Goal: Task Accomplishment & Management: Manage account settings

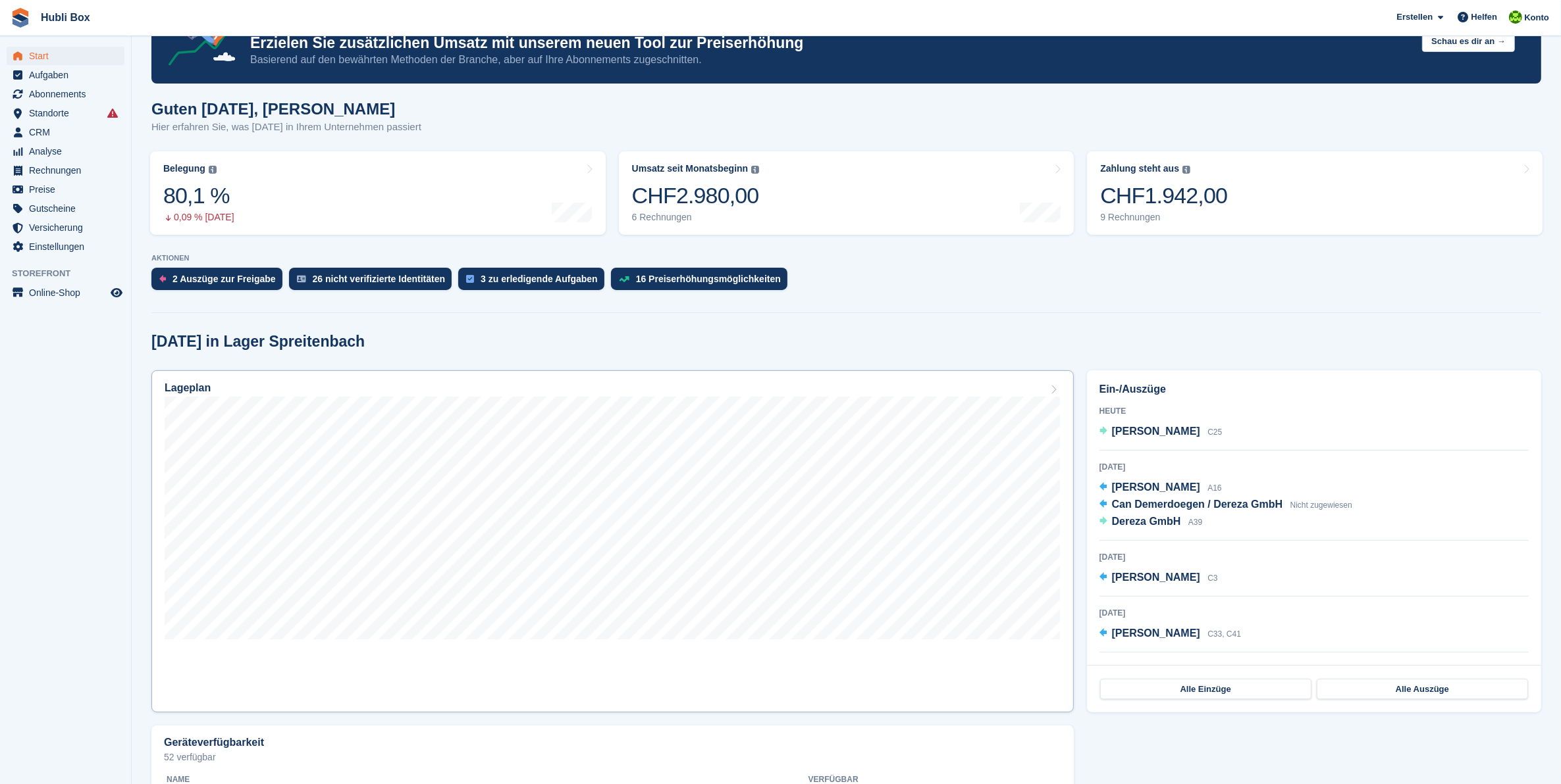
scroll to position [82, 0]
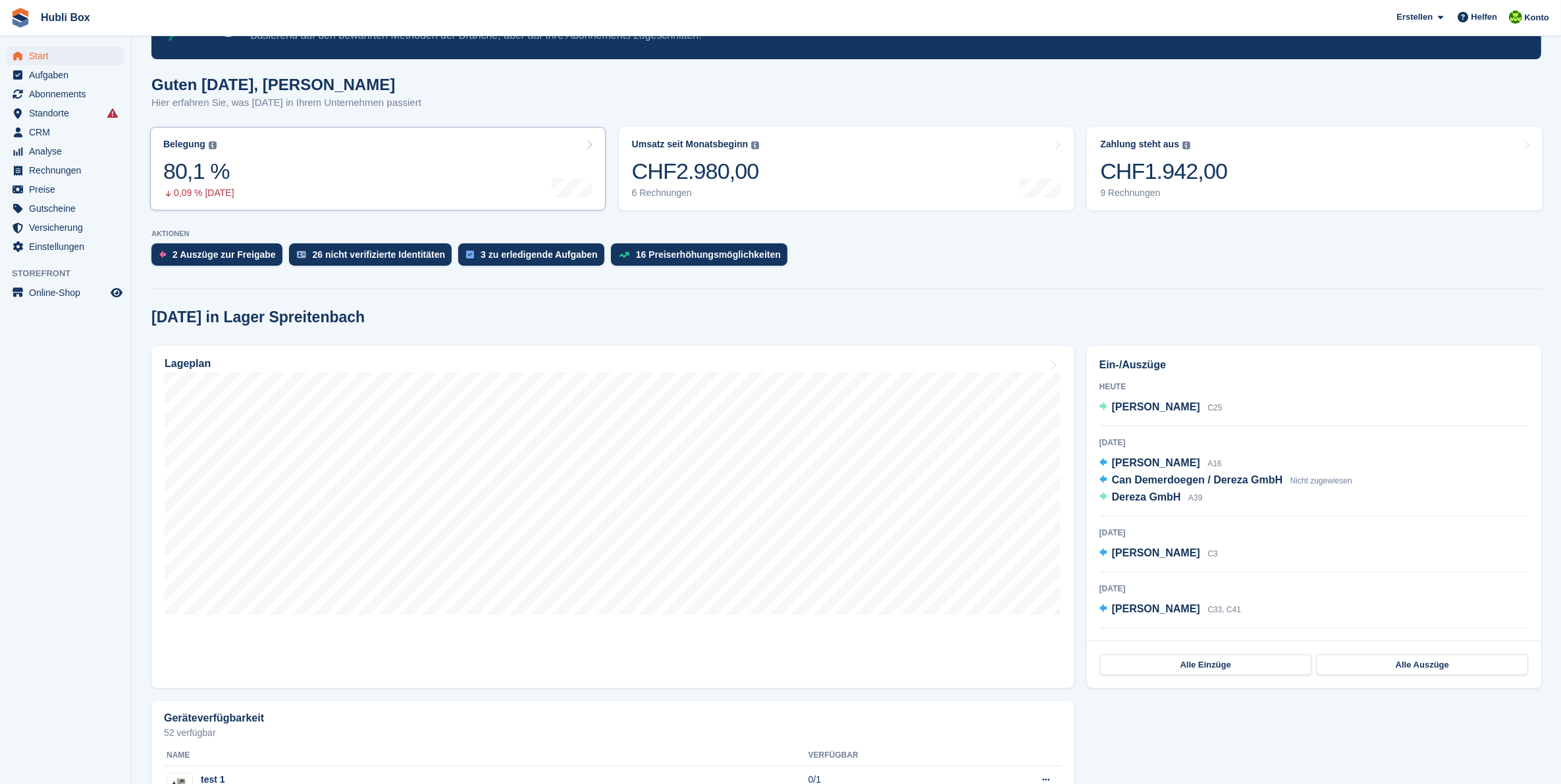
click at [544, 163] on link "Belegung Flächenprozentsatz aller aktuell belegten Einheiten. Beinhaltet Einhei…" at bounding box center [378, 169] width 456 height 84
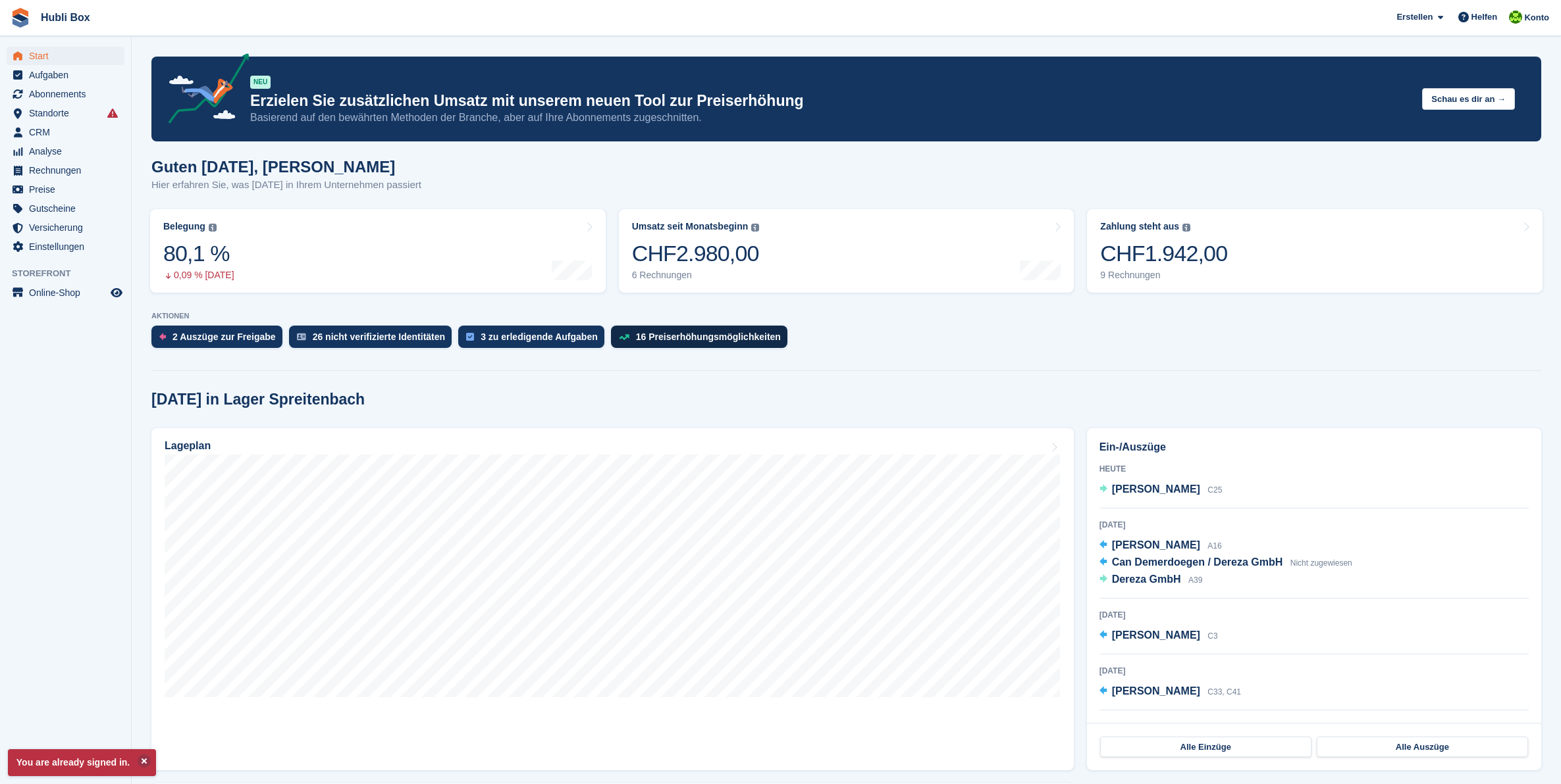
scroll to position [82, 0]
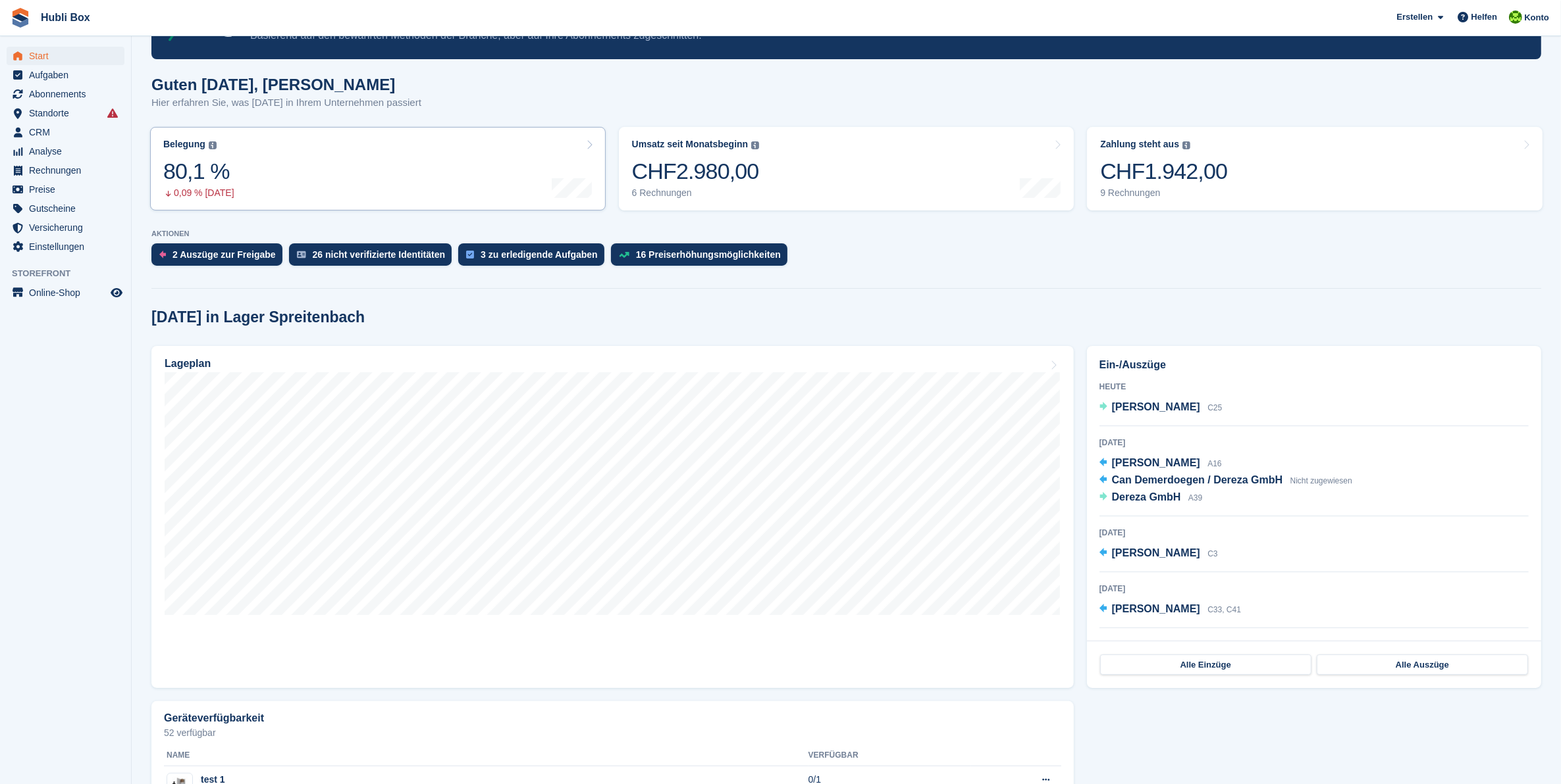
click at [426, 173] on link "Belegung Flächenprozentsatz aller aktuell belegten Einheiten. Beinhaltet Einhei…" at bounding box center [378, 169] width 456 height 84
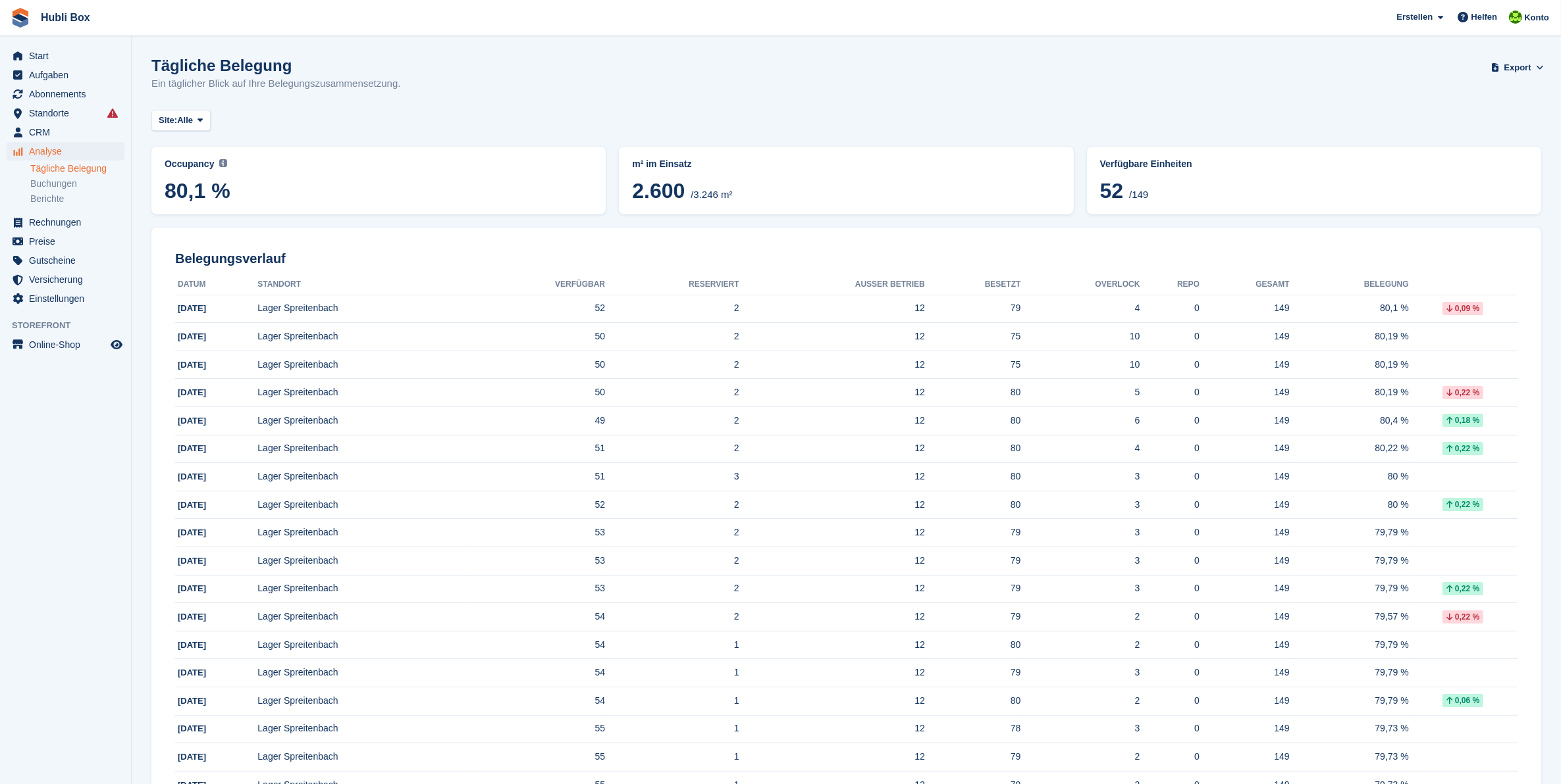
click at [507, 172] on div "Occupancy Current percentage of all currently allocated units in terms of area.…" at bounding box center [379, 180] width 428 height 45
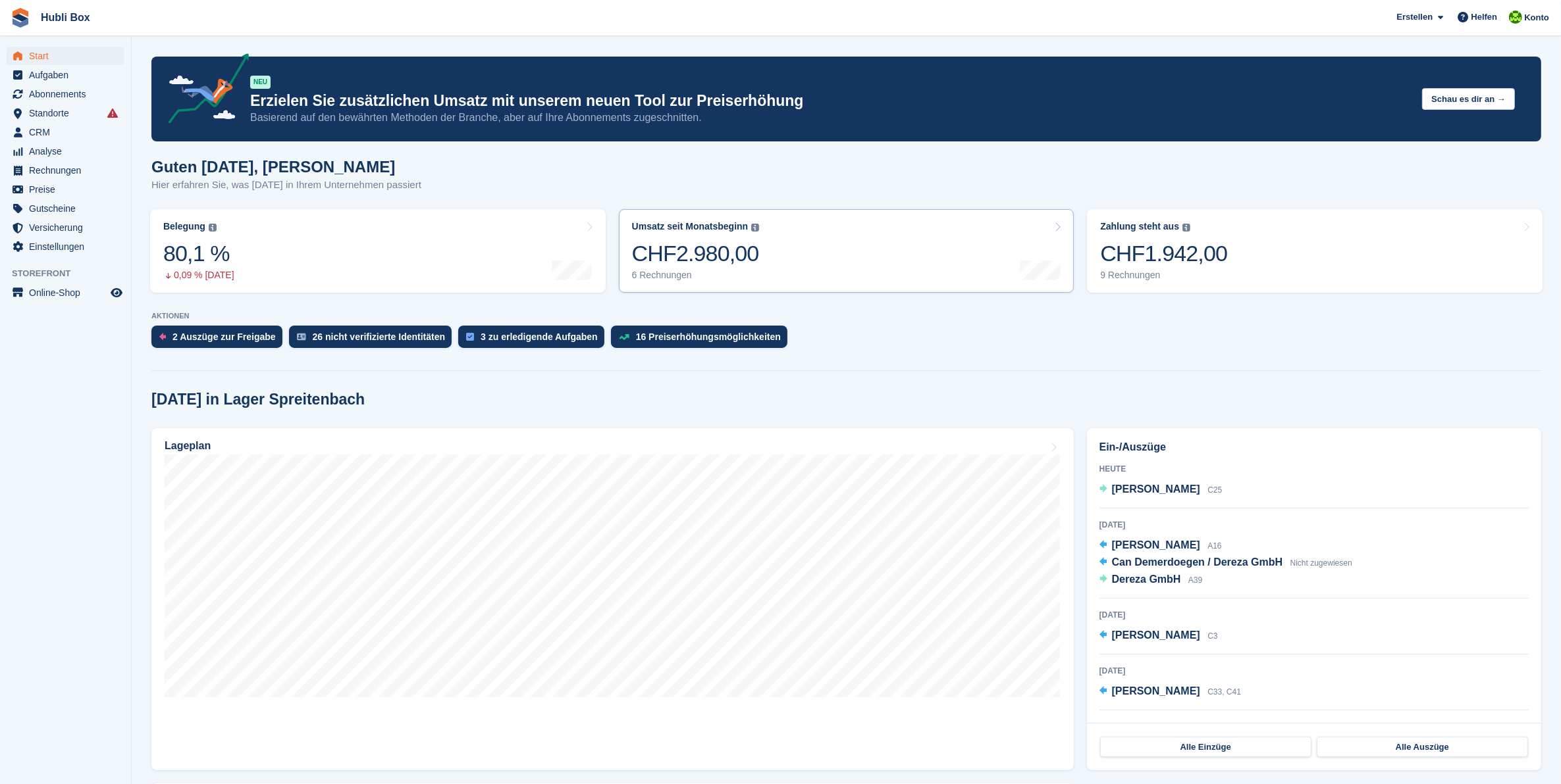
click at [771, 263] on link "Umsatz seit Monatsbeginn Die Summe aller in diesem Monat bis [DATE] erstellten …" at bounding box center [847, 251] width 456 height 84
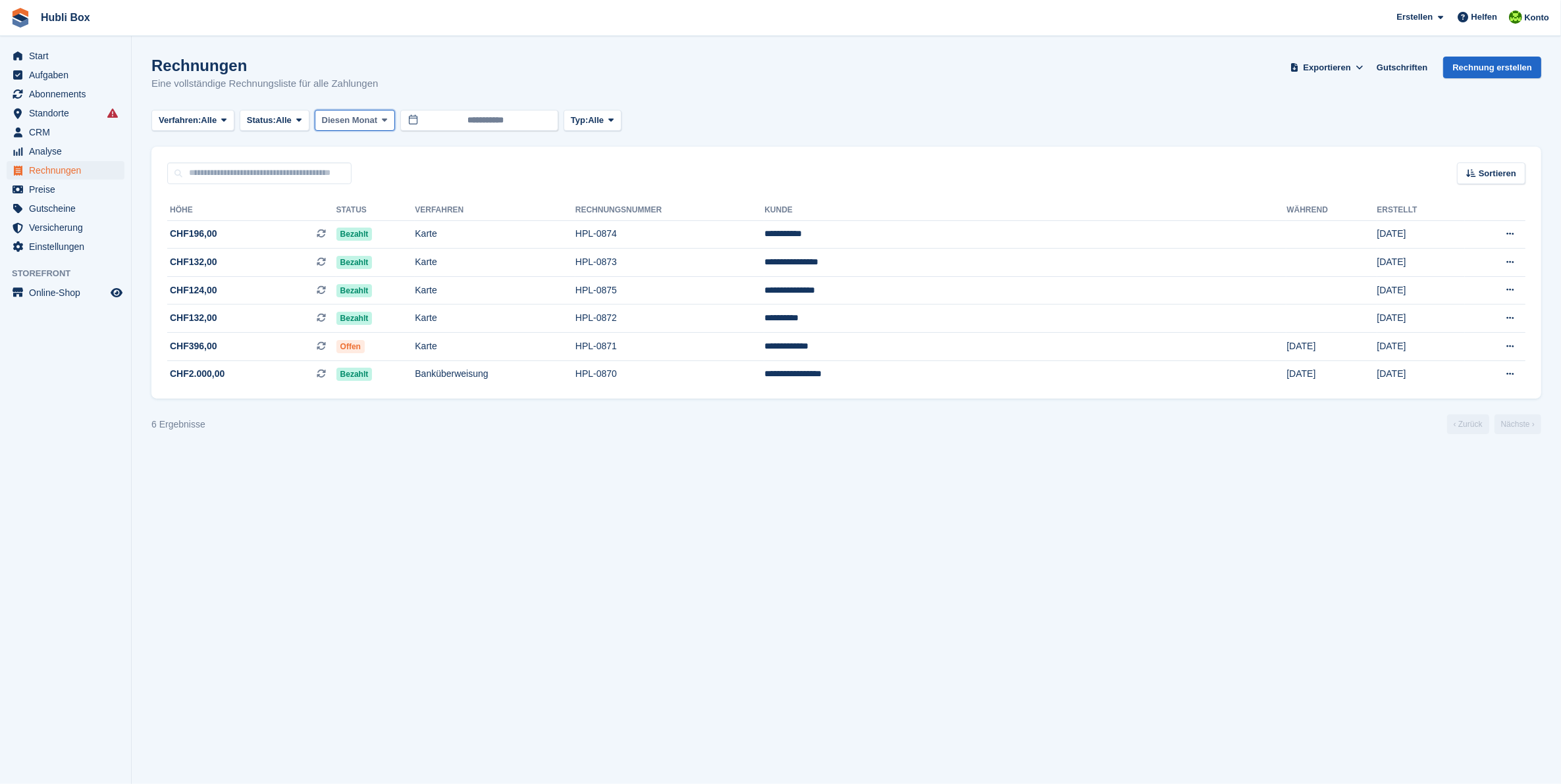
click at [383, 119] on icon at bounding box center [385, 119] width 5 height 9
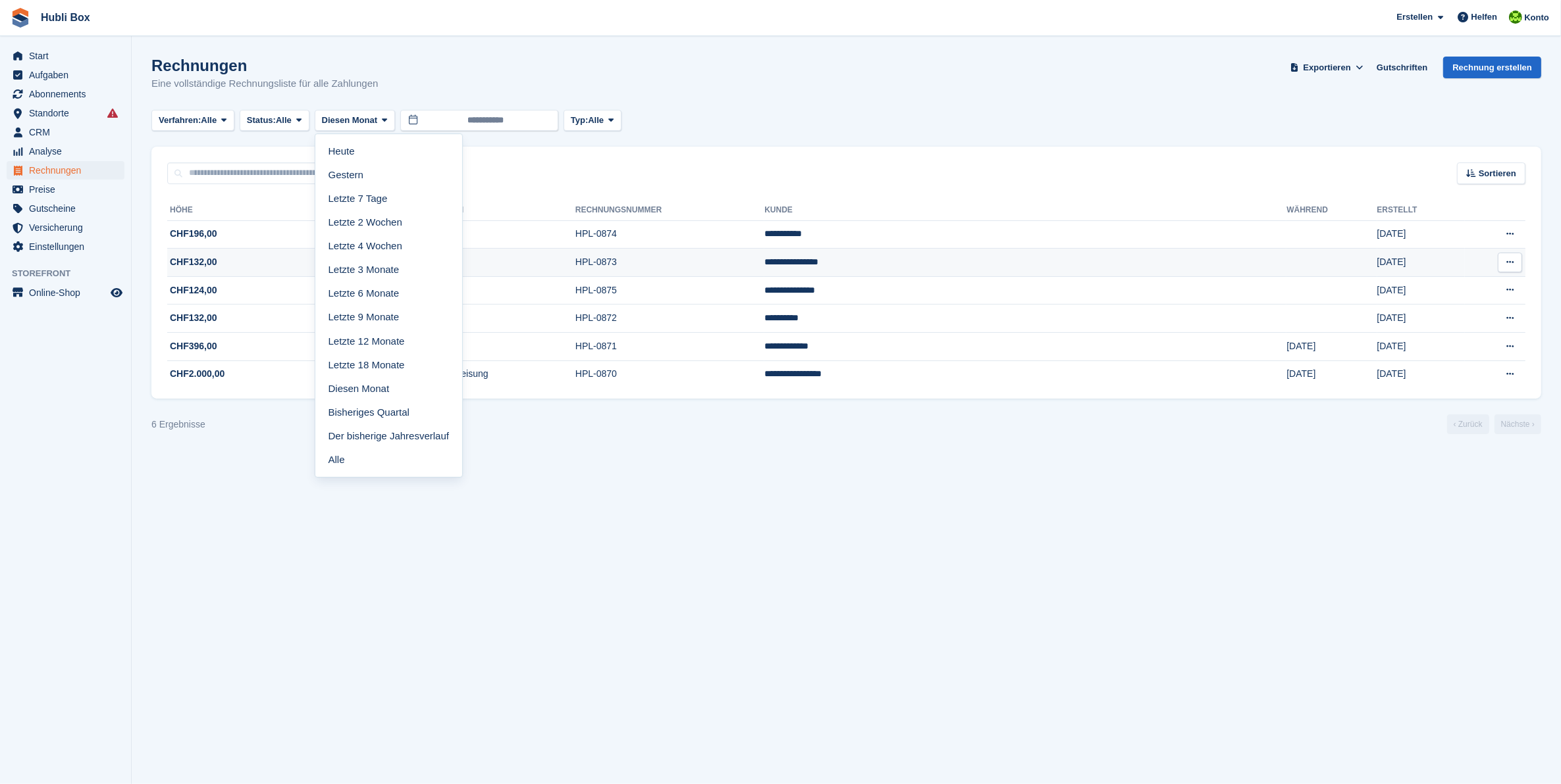
drag, startPoint x: 256, startPoint y: 432, endPoint x: 297, endPoint y: 266, distance: 171.0
click at [258, 430] on div "6 Ergebnisse ‹ Zurück Nächste ›" at bounding box center [846, 424] width 1390 height 20
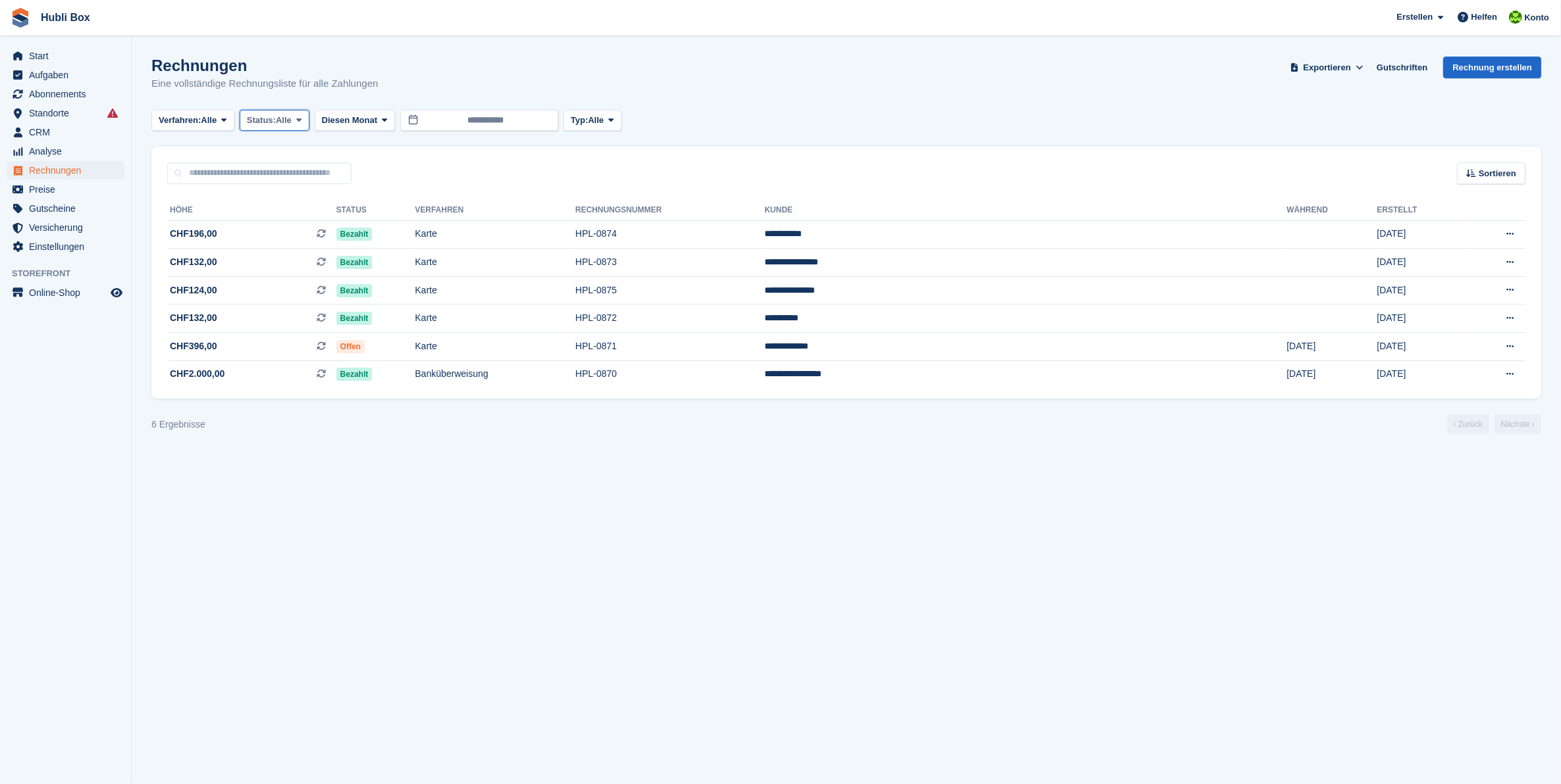
click at [302, 119] on icon at bounding box center [299, 119] width 5 height 9
click at [194, 119] on span "Verfahren:" at bounding box center [179, 120] width 42 height 13
click at [680, 70] on div "Rechnungen Eine vollständige Rechnungsliste für alle Zahlungen Exportieren Expo…" at bounding box center [846, 82] width 1390 height 50
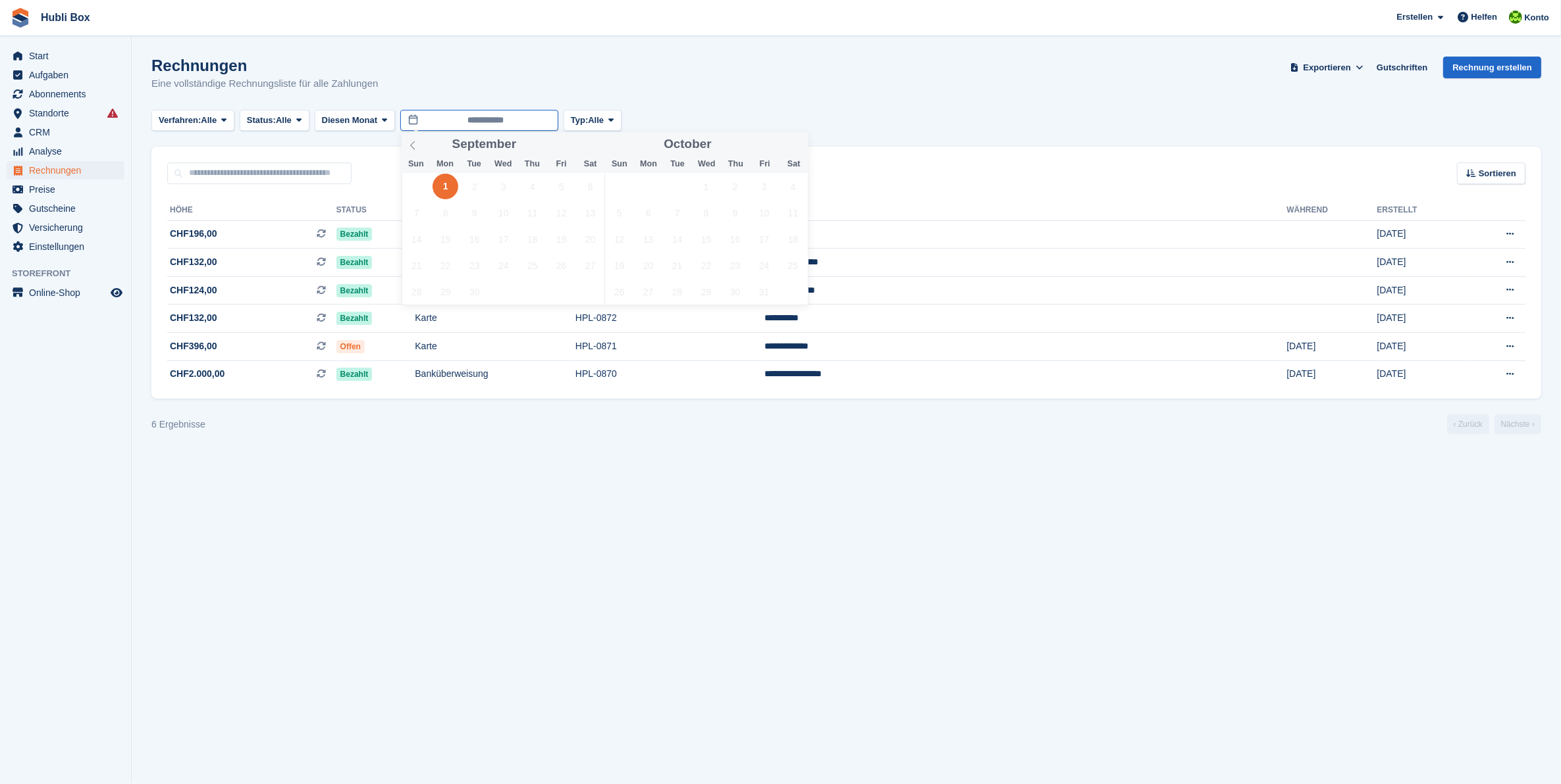
click at [532, 115] on input "**********" at bounding box center [480, 120] width 158 height 22
click at [416, 143] on icon at bounding box center [413, 145] width 9 height 9
click at [563, 186] on span "1" at bounding box center [561, 187] width 26 height 26
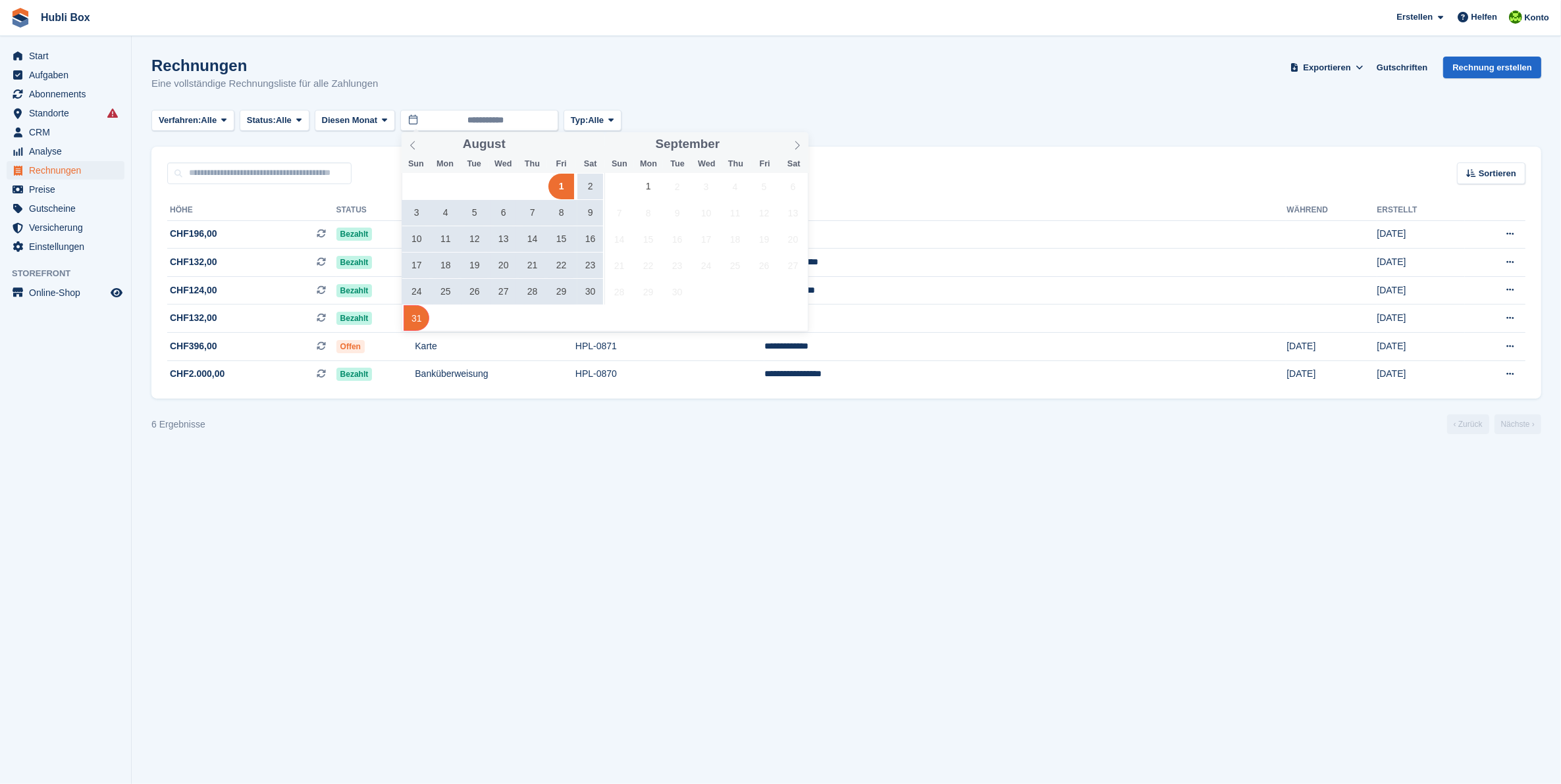
click at [416, 317] on span "31" at bounding box center [416, 318] width 26 height 26
type input "**********"
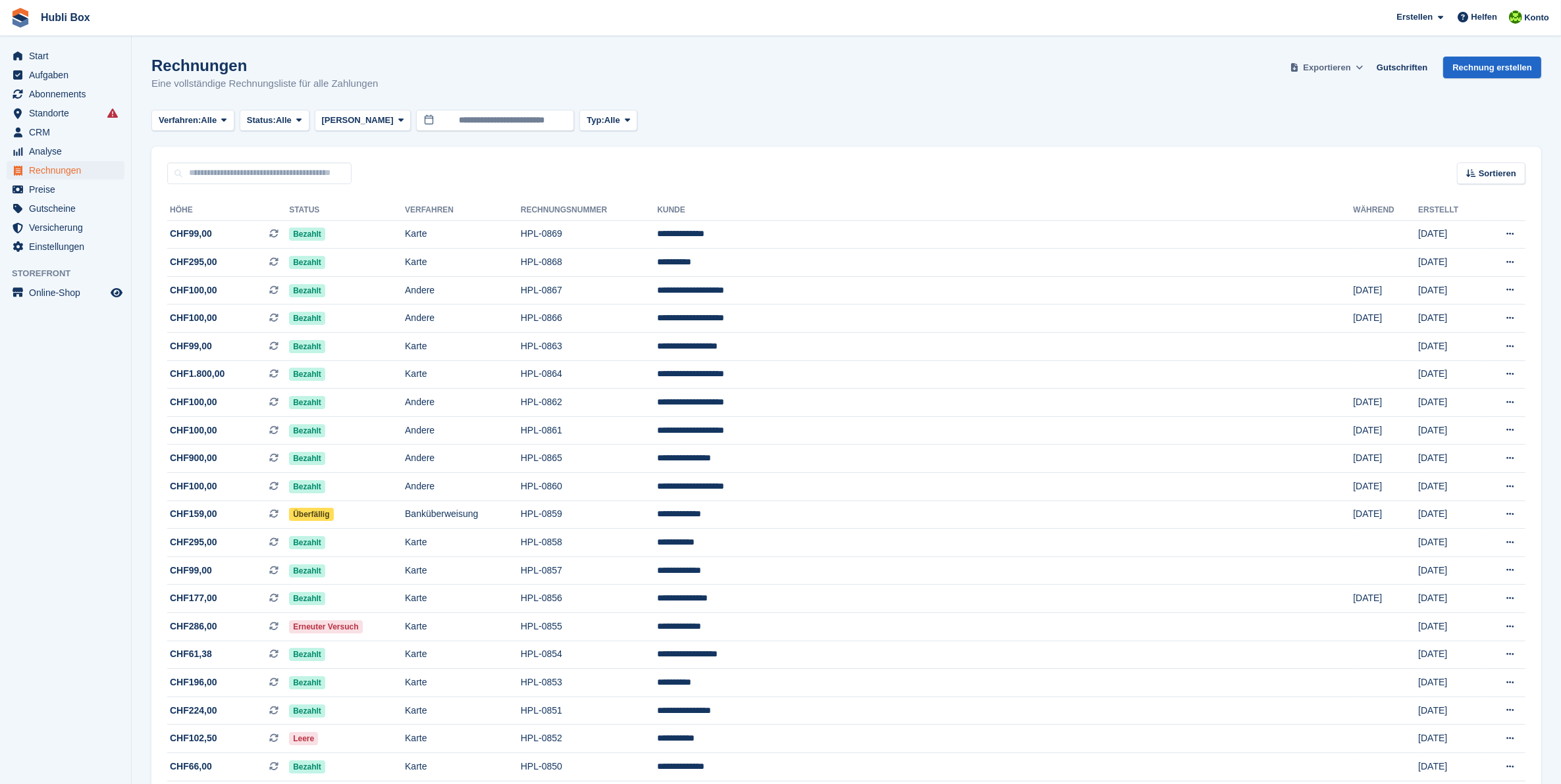
click at [1360, 66] on span at bounding box center [1359, 68] width 13 height 13
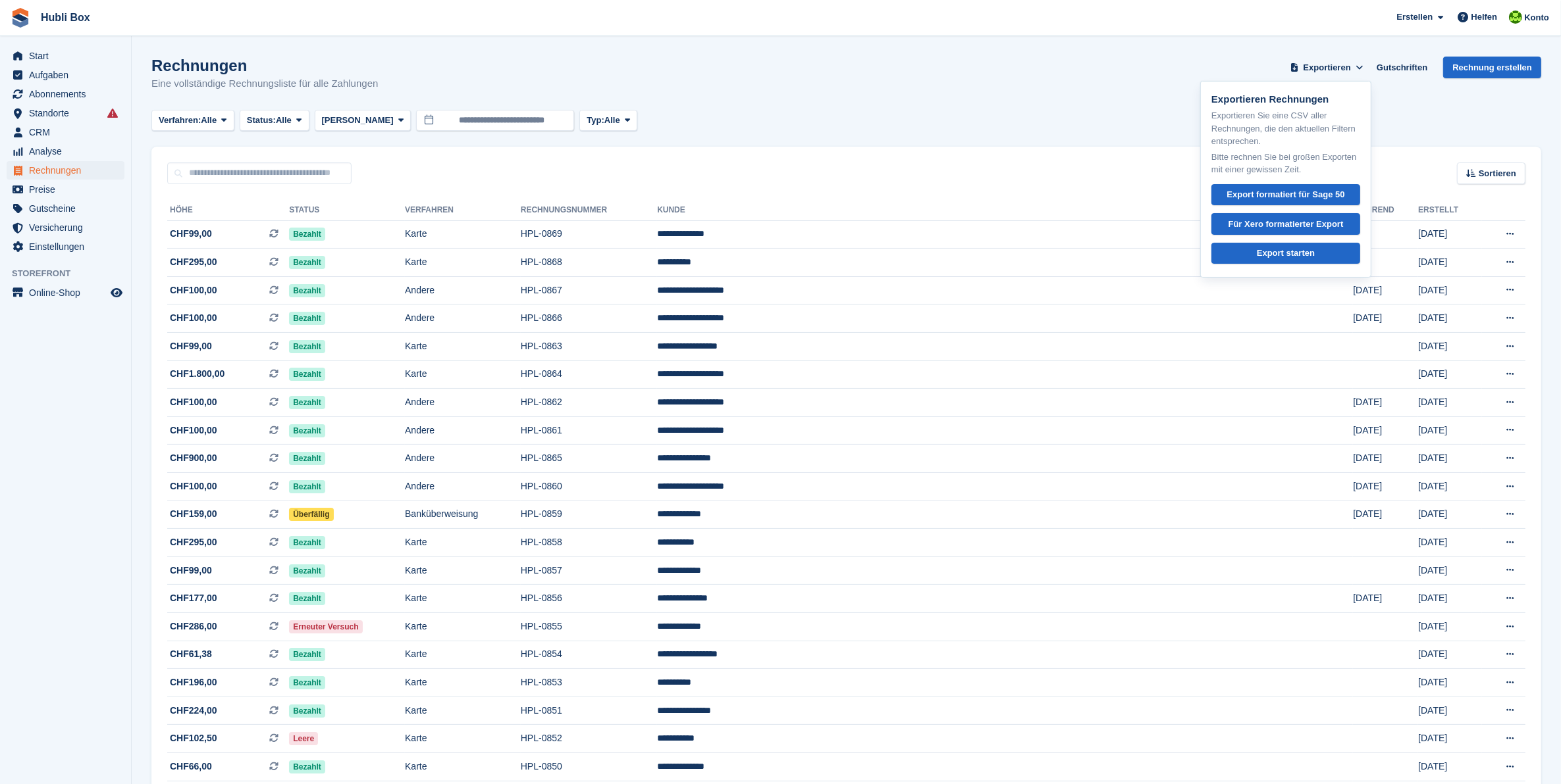
click at [768, 71] on div "Rechnungen Eine vollständige Rechnungsliste für alle Zahlungen Exportieren Expo…" at bounding box center [846, 82] width 1390 height 50
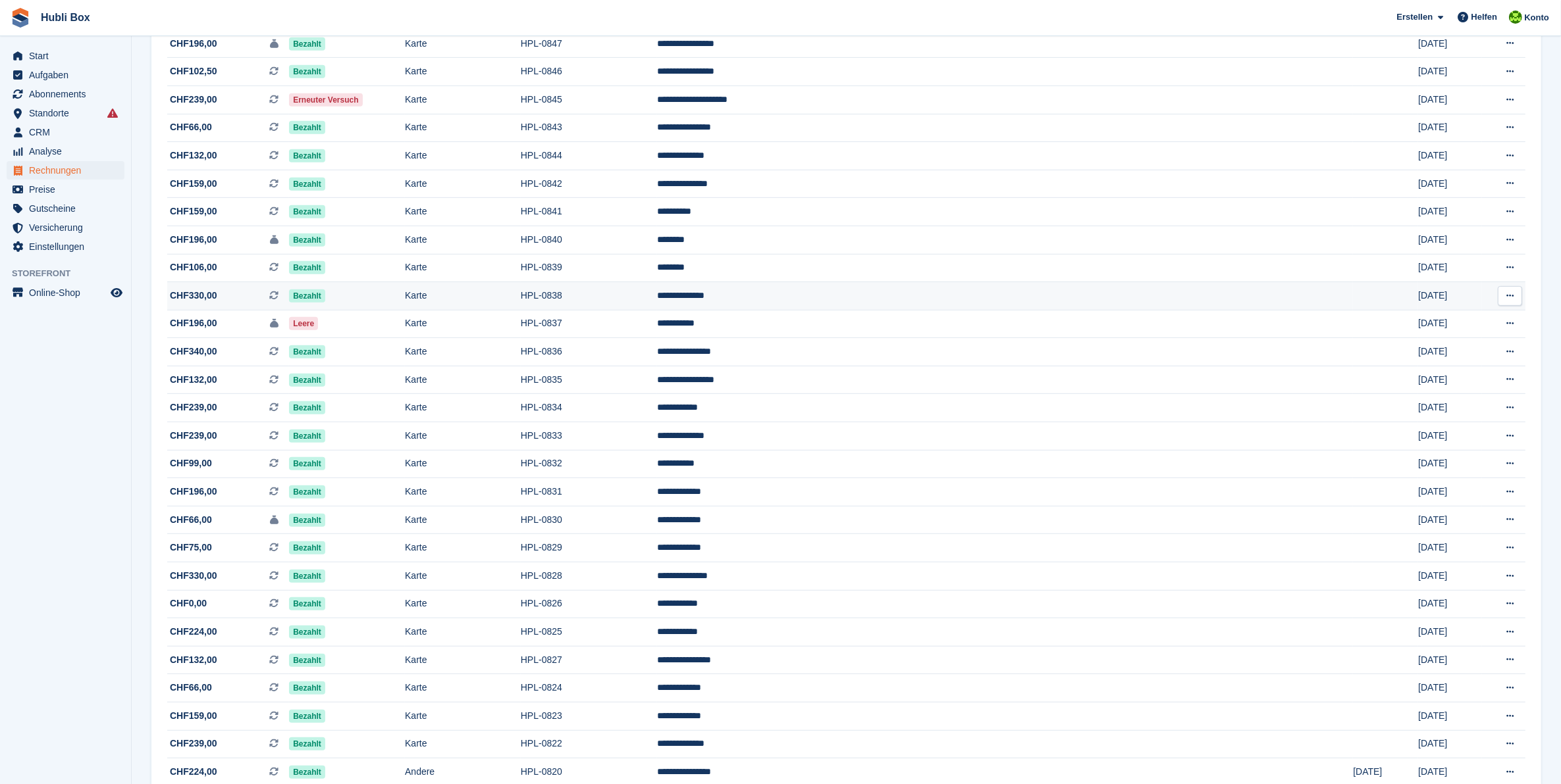
scroll to position [909, 0]
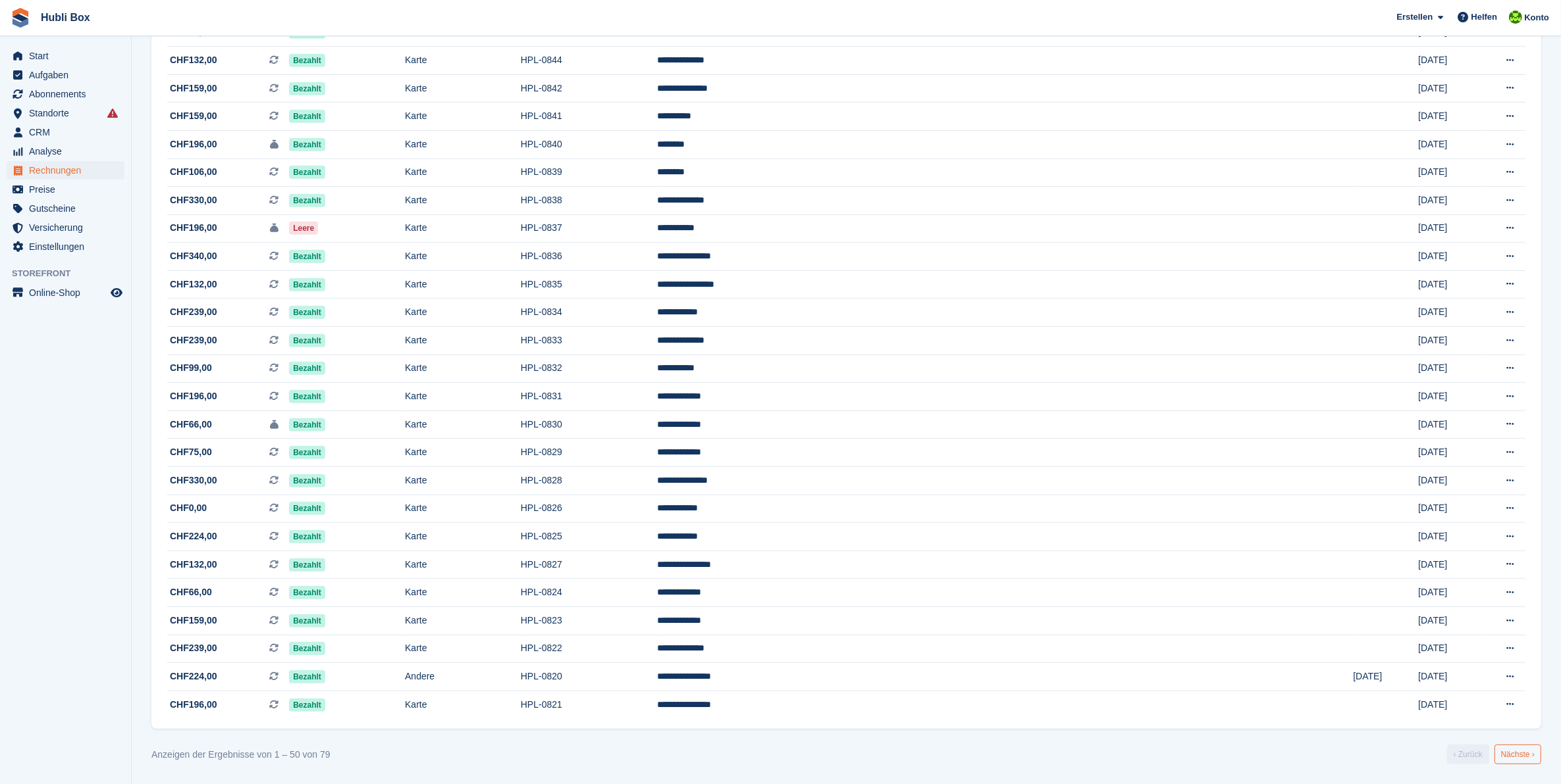
click at [1517, 761] on link "Nächste ›" at bounding box center [1518, 755] width 46 height 20
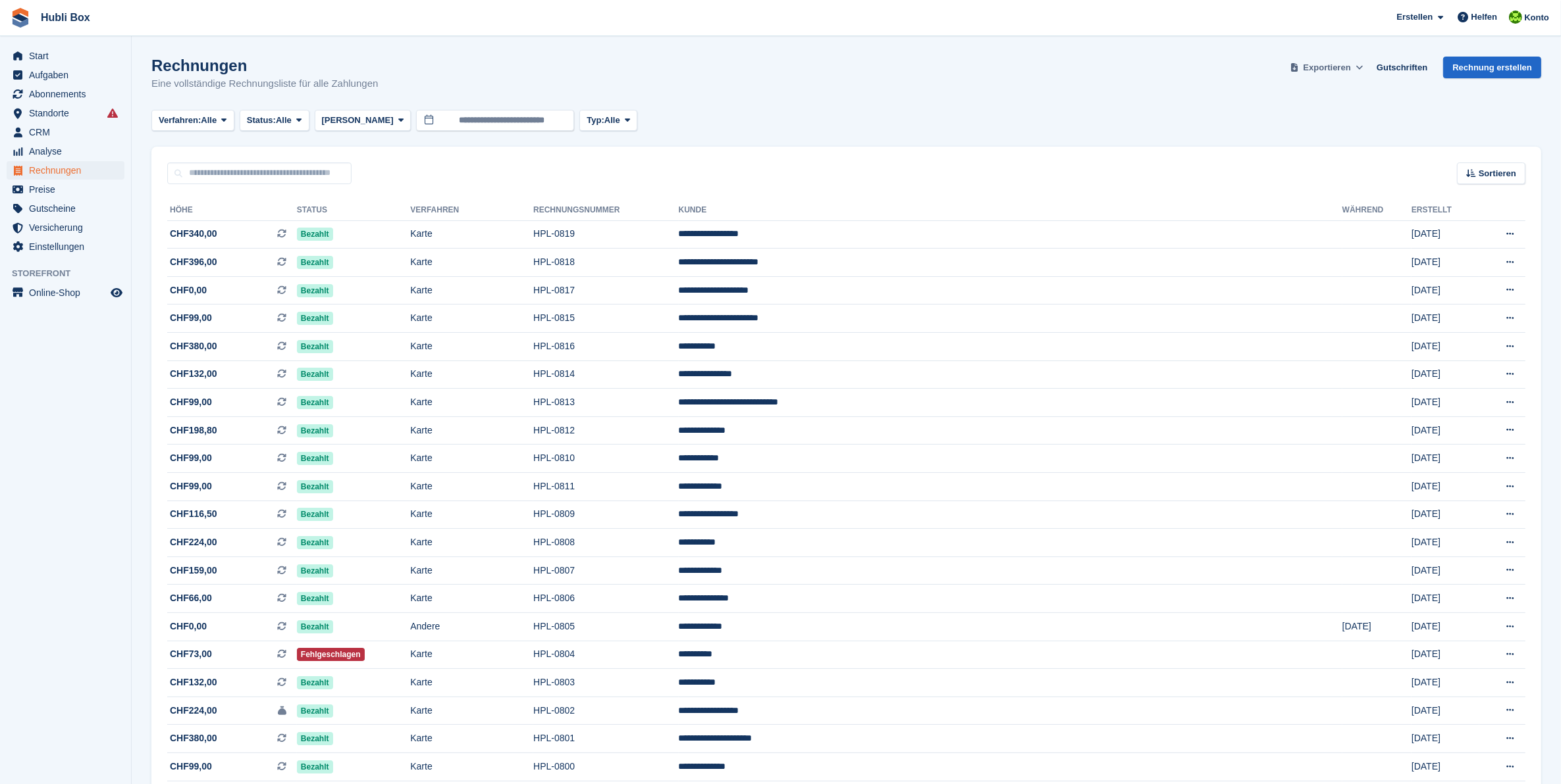
click at [1360, 61] on span at bounding box center [1359, 68] width 13 height 13
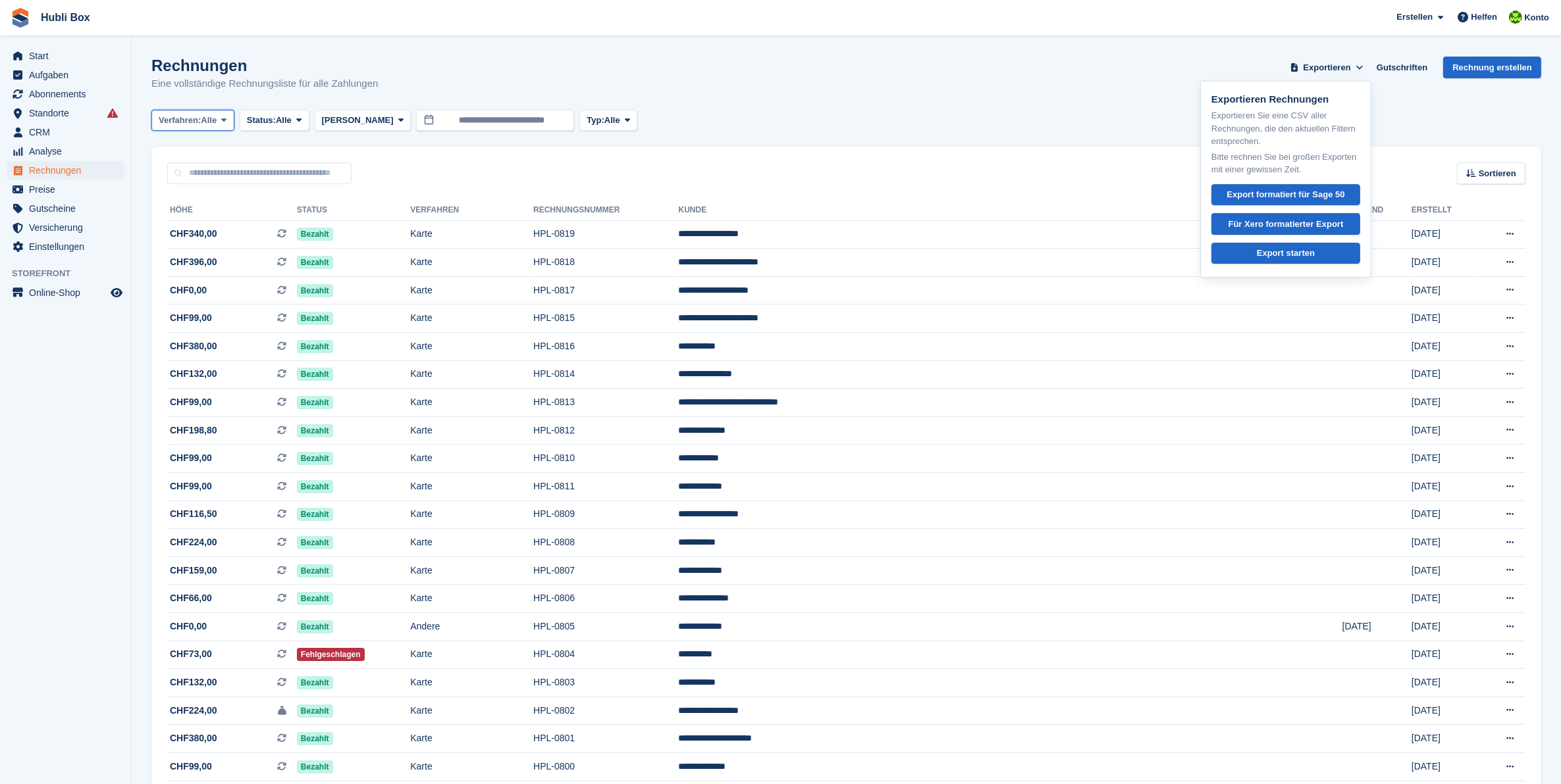
click at [222, 116] on icon at bounding box center [224, 119] width 5 height 9
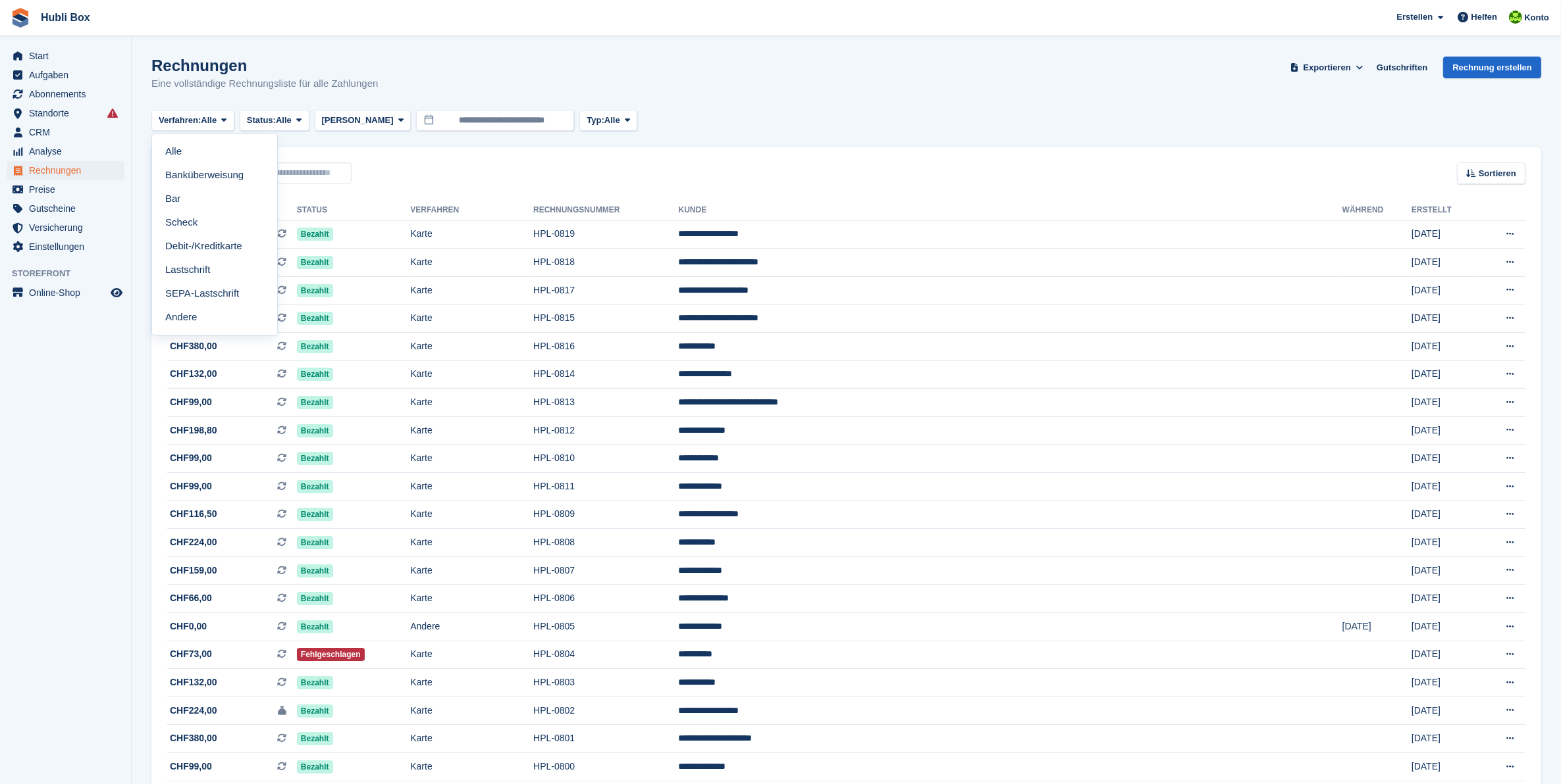
click at [528, 177] on div "Sortieren Sort by Erstellungsdatum Erstellt (älteste zuerst) Erstellt (neueste …" at bounding box center [846, 165] width 1390 height 37
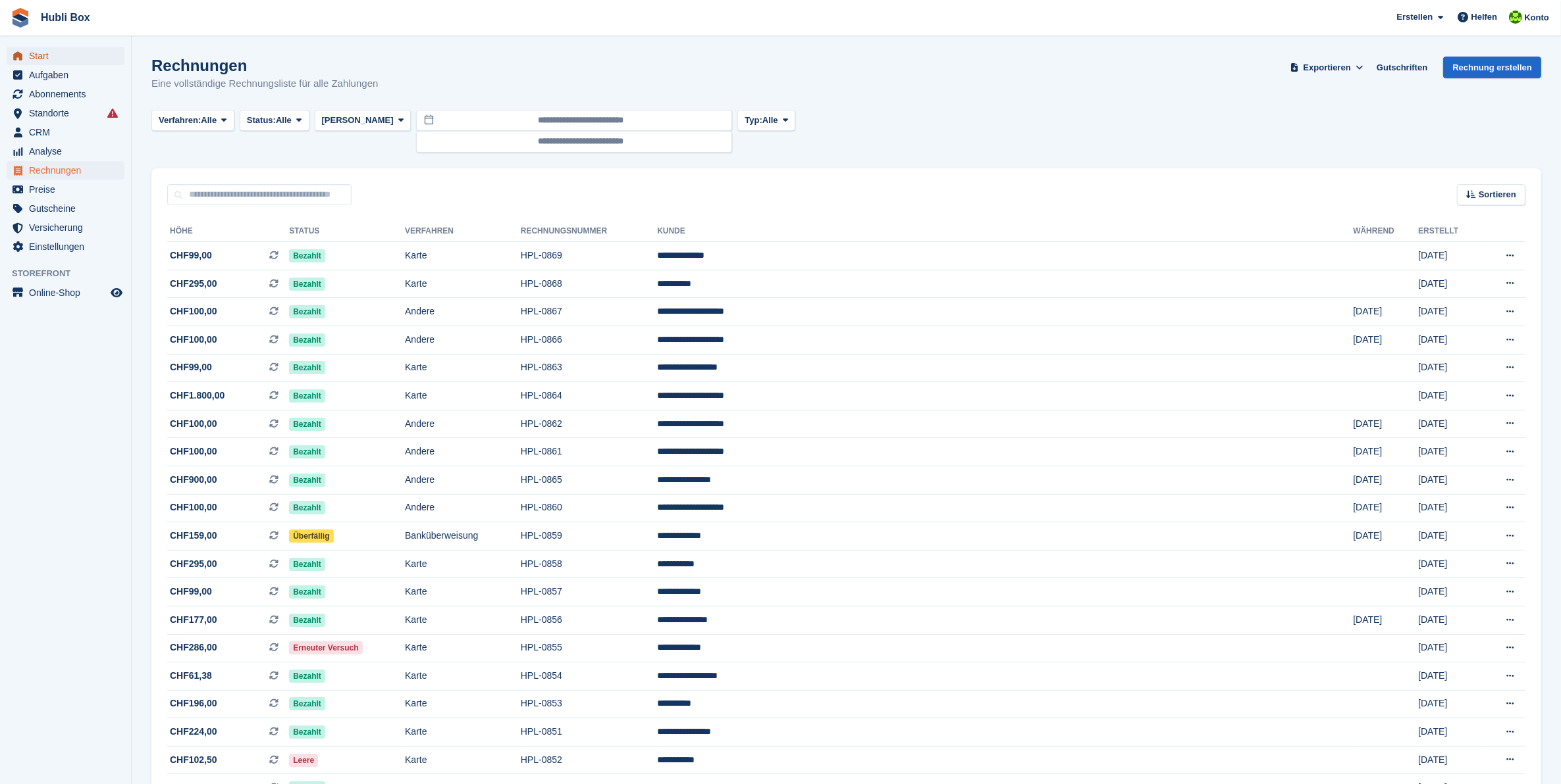
click at [54, 54] on span "Start" at bounding box center [68, 56] width 79 height 19
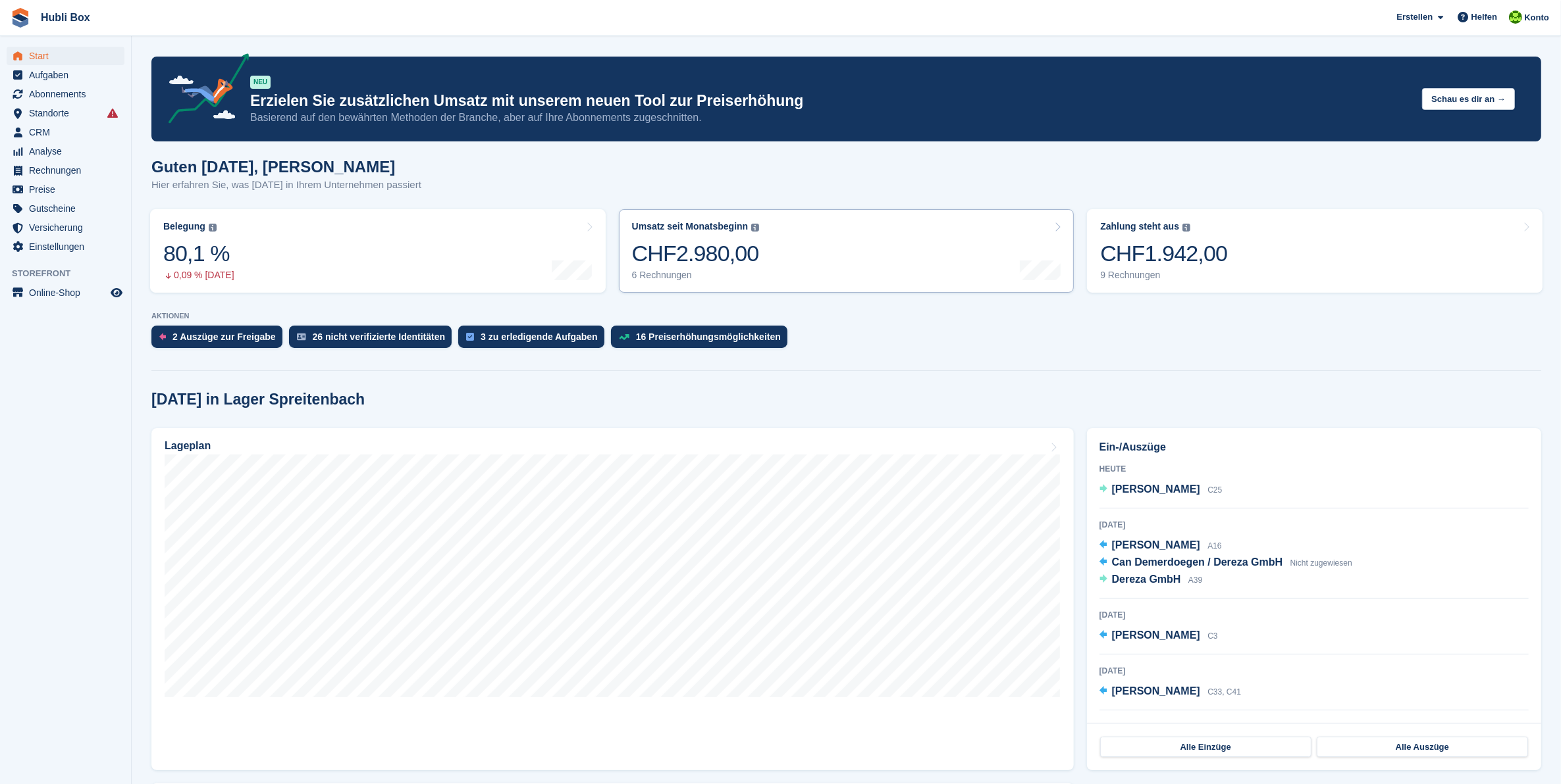
click at [828, 246] on link "Umsatz seit Monatsbeginn Die Summe aller in diesem Monat bis [DATE] erstellten …" at bounding box center [847, 251] width 456 height 84
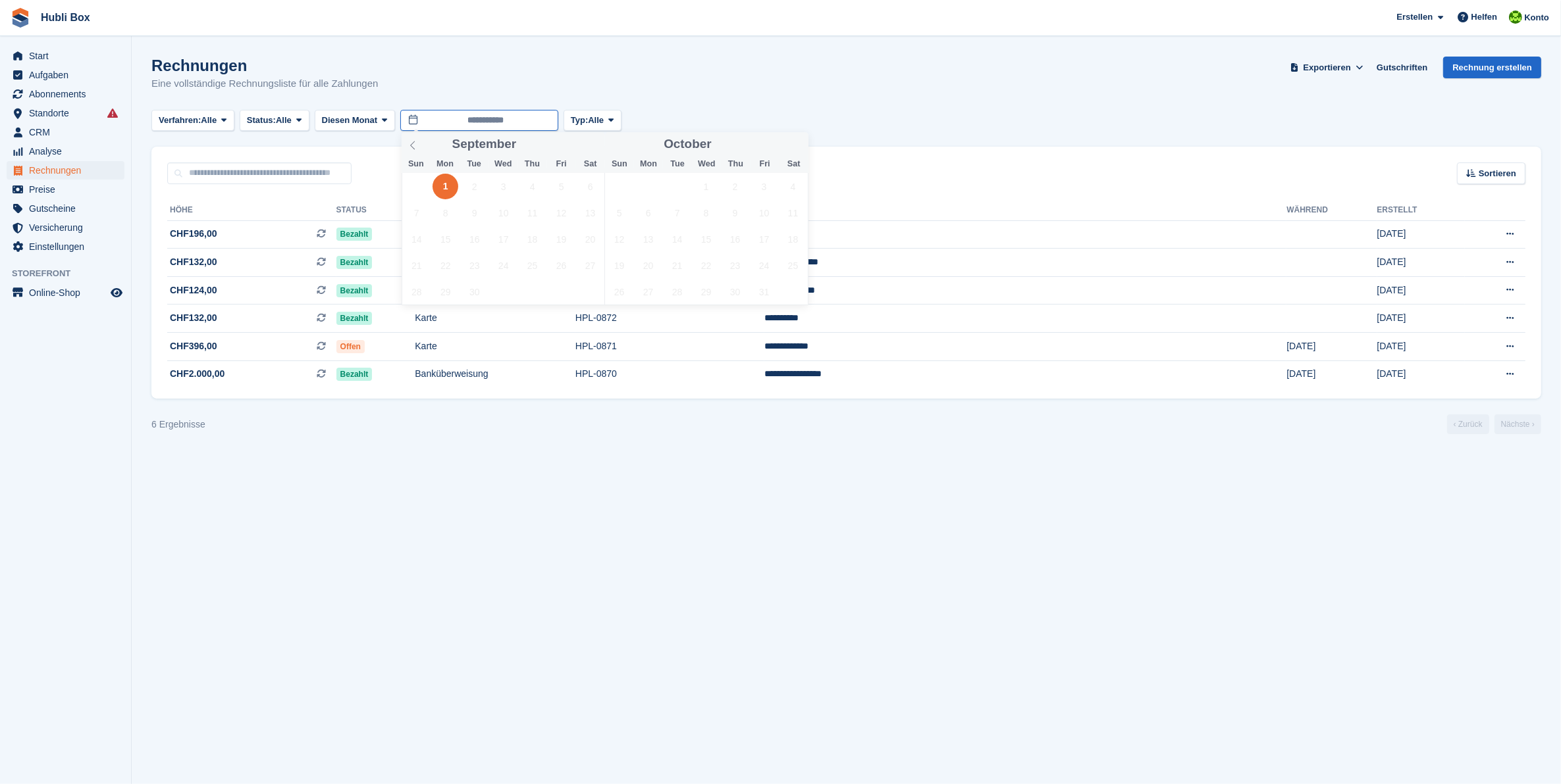
click at [525, 119] on input "**********" at bounding box center [480, 120] width 158 height 22
click at [412, 143] on icon at bounding box center [413, 145] width 9 height 9
click at [556, 189] on span "1" at bounding box center [561, 187] width 26 height 26
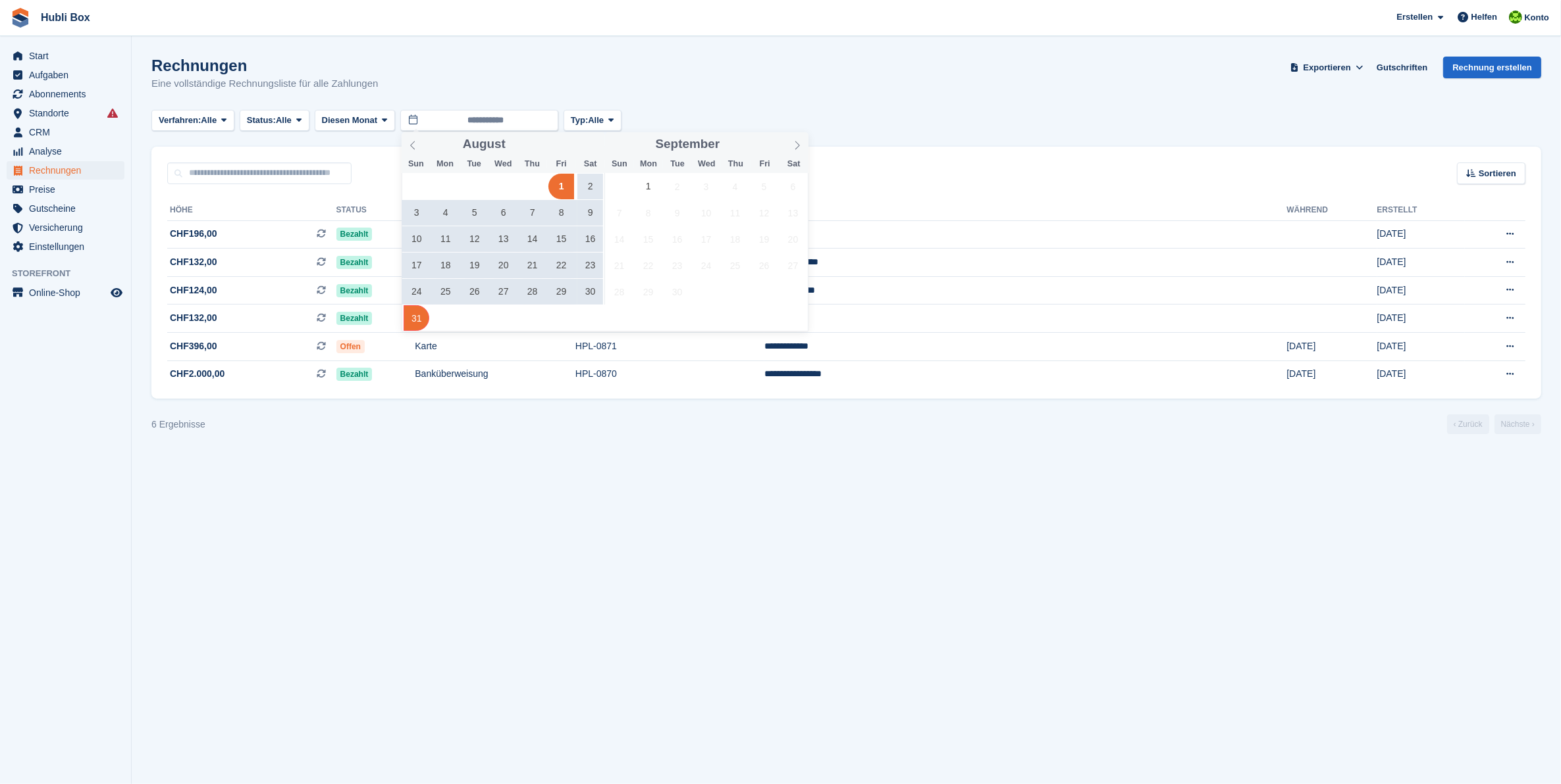
click at [416, 313] on span "31" at bounding box center [416, 318] width 26 height 26
type input "**********"
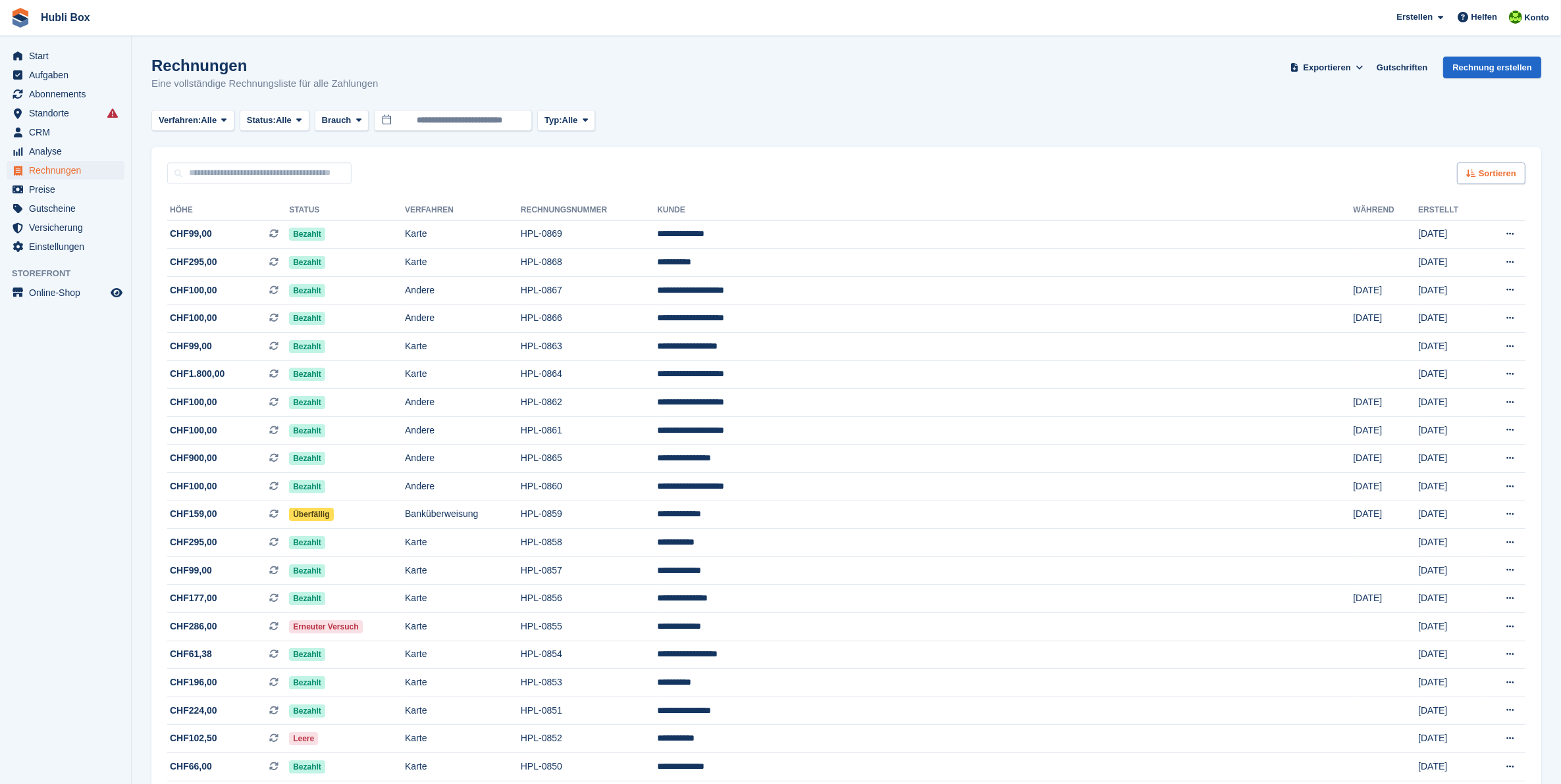
click at [1488, 171] on span "Sortieren" at bounding box center [1497, 174] width 37 height 13
click at [1366, 115] on div "Verfahren: Alle Alle Banküberweisung Bar Scheck Debit-/Kreditkarte Lastschrift …" at bounding box center [846, 120] width 1390 height 22
click at [1350, 62] on span "Exportieren" at bounding box center [1327, 68] width 47 height 13
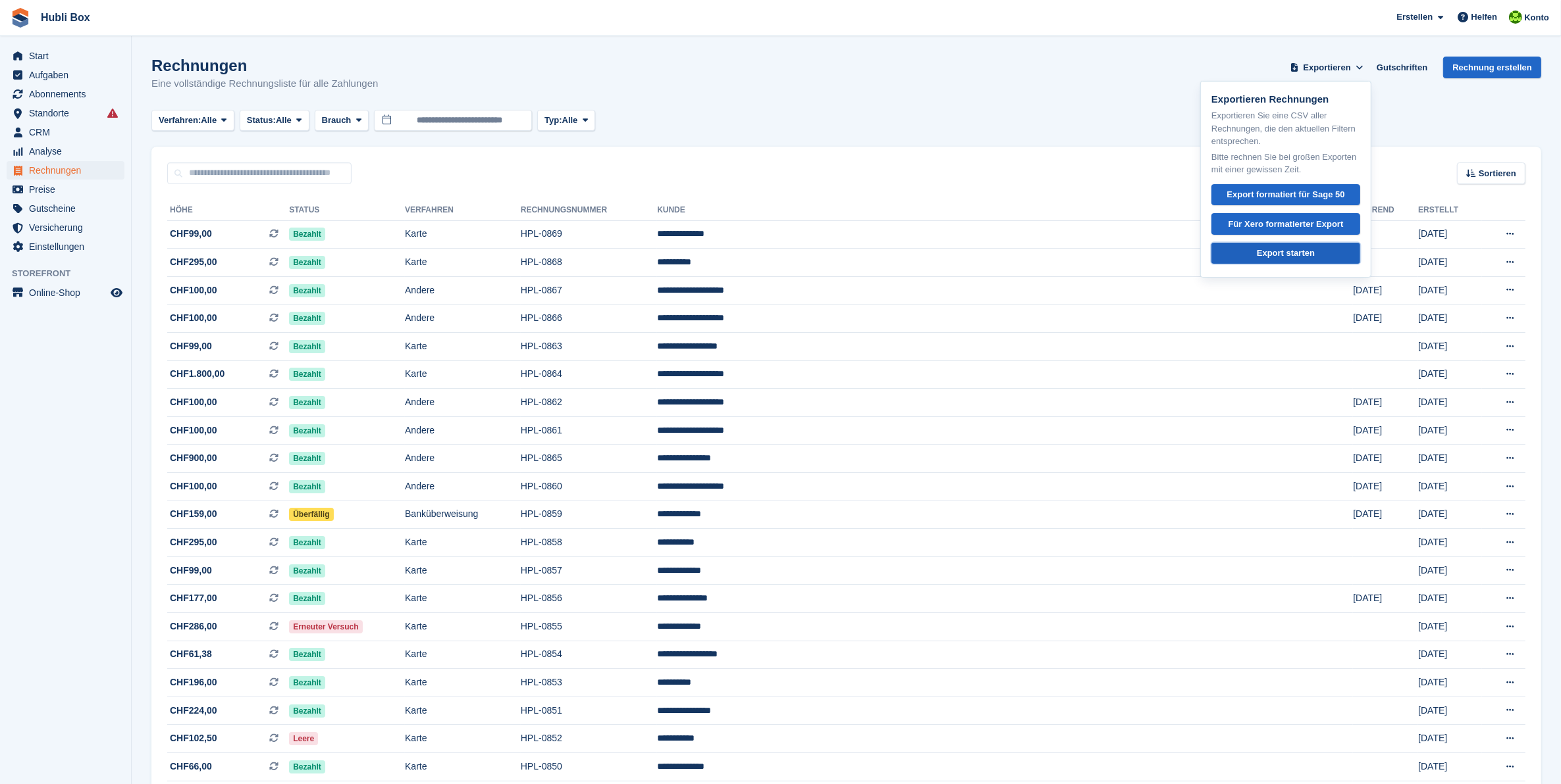
click at [1308, 254] on div "Export starten" at bounding box center [1285, 254] width 58 height 13
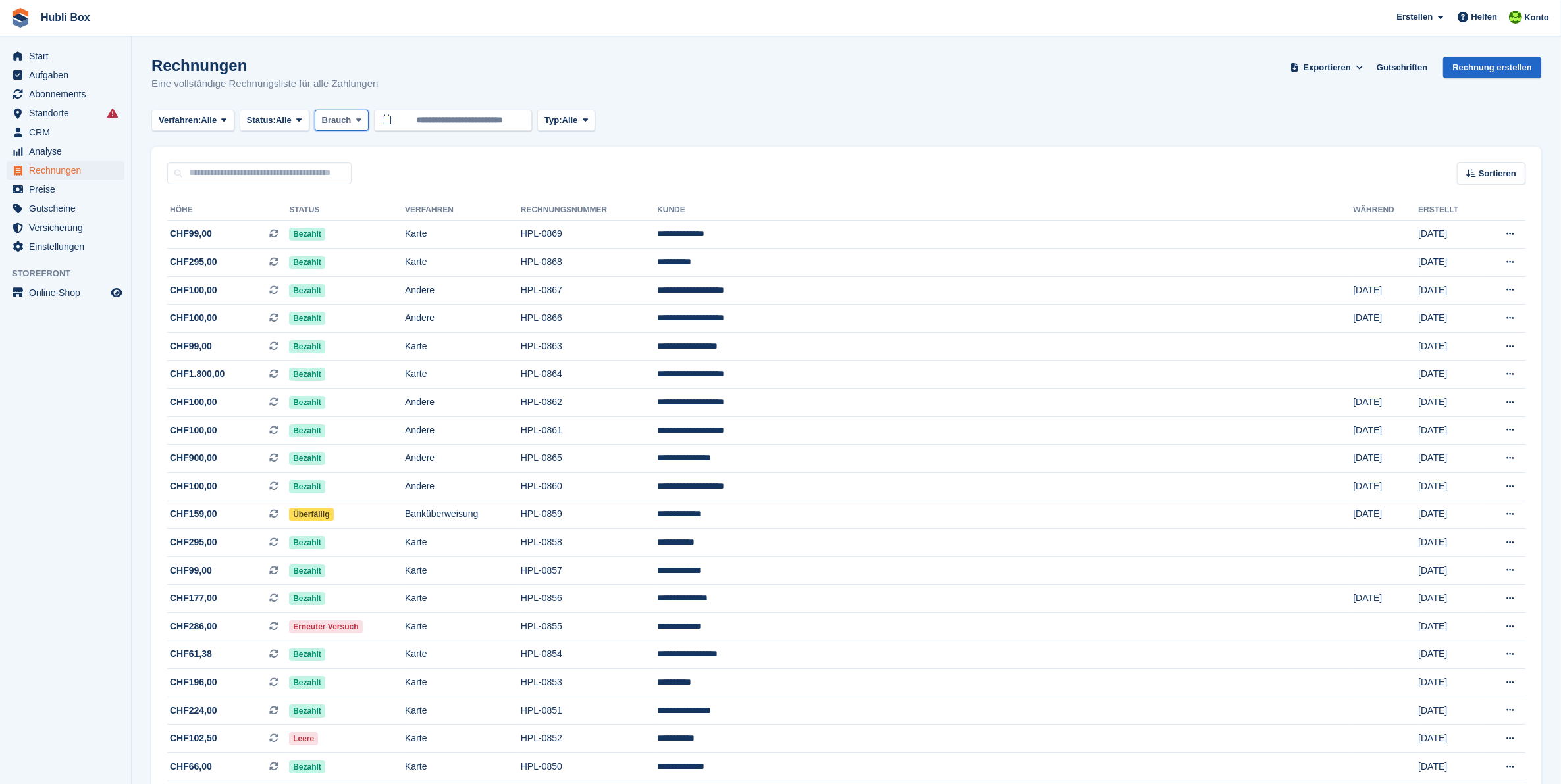
click at [356, 117] on icon at bounding box center [359, 119] width 5 height 9
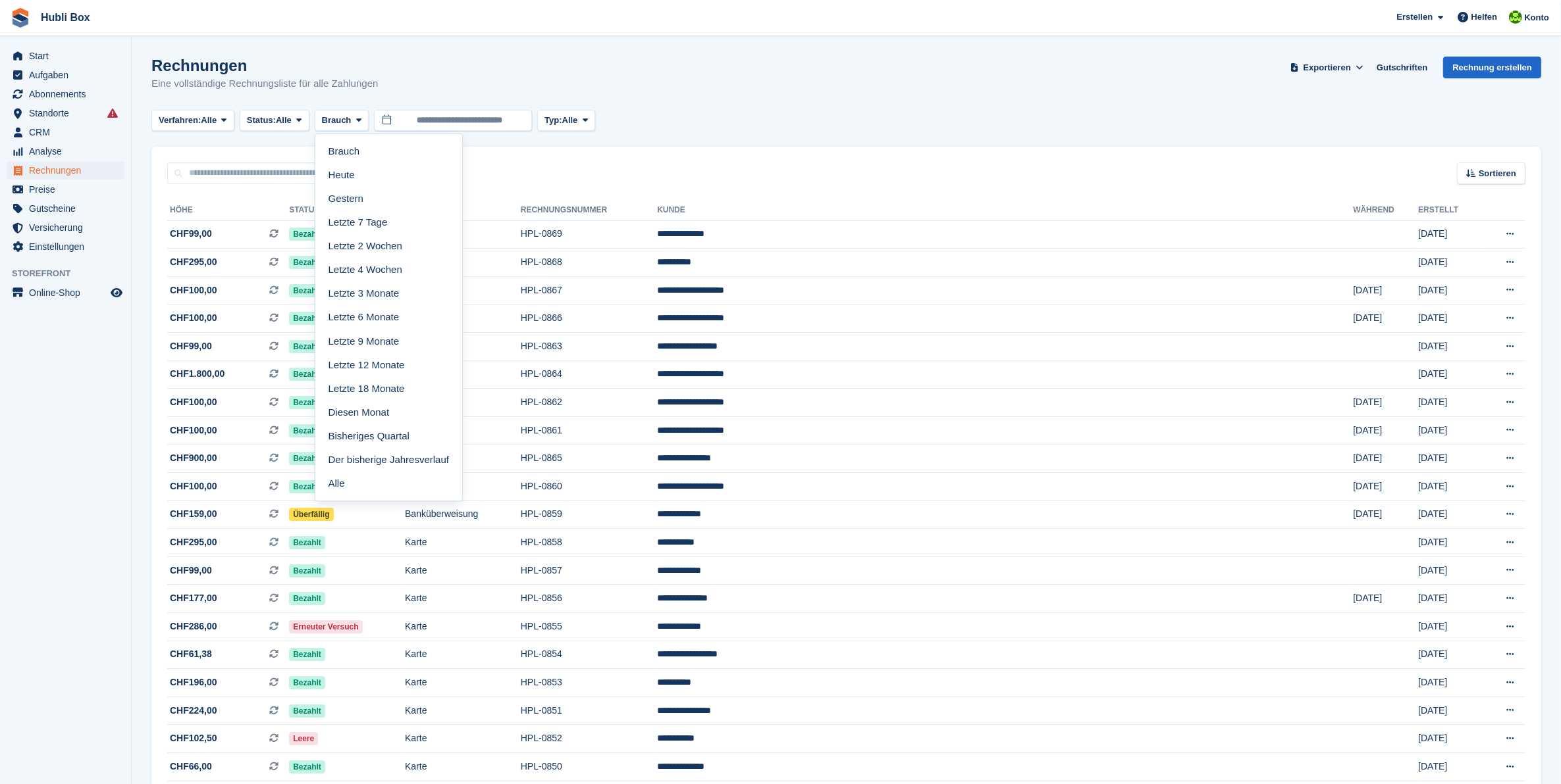
click at [590, 77] on div "Rechnungen Eine vollständige Rechnungsliste für alle Zahlungen Exportieren Expo…" at bounding box center [846, 82] width 1390 height 50
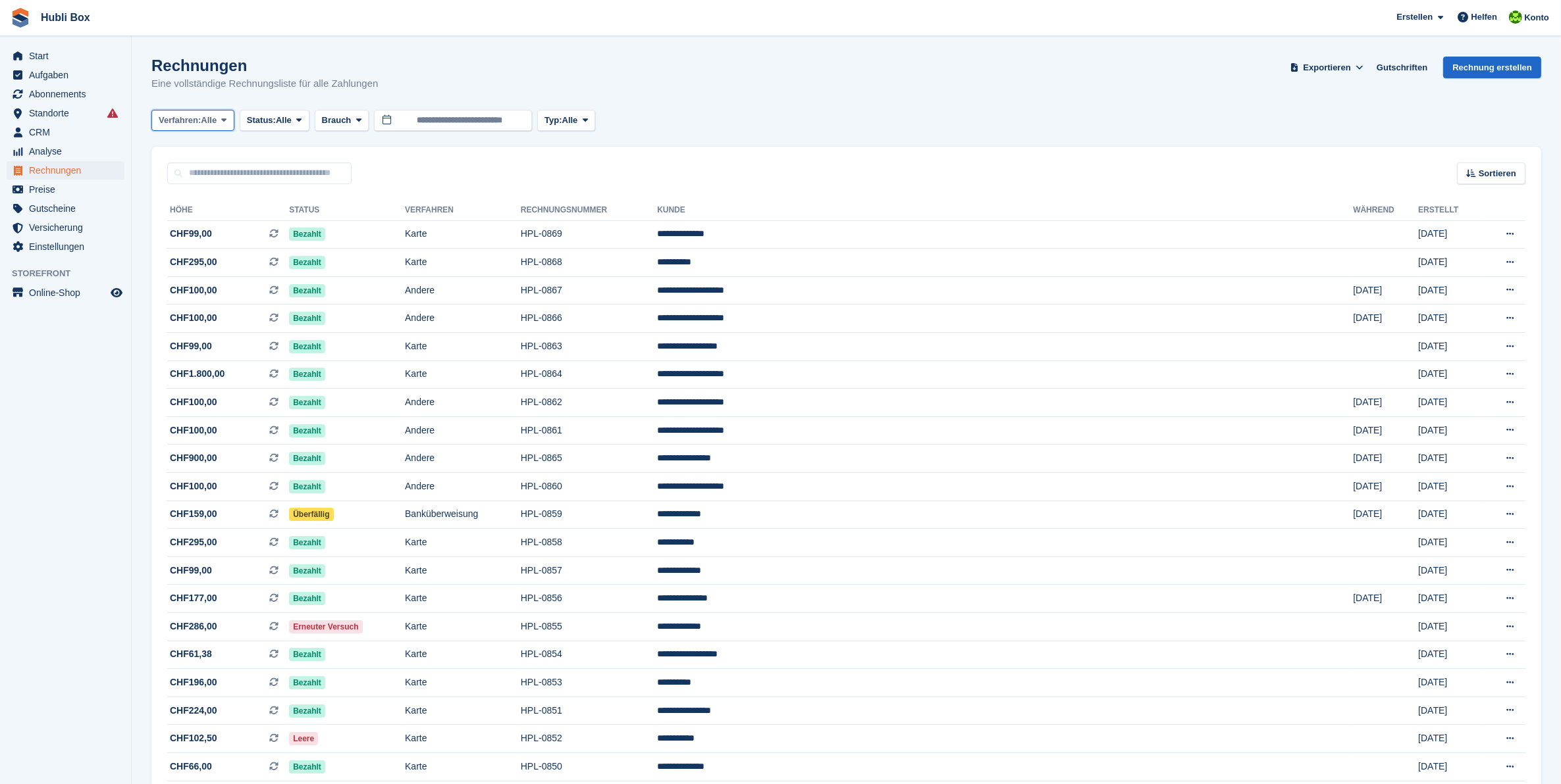
click at [226, 116] on icon at bounding box center [224, 119] width 5 height 9
click at [636, 72] on div "Rechnungen Eine vollständige Rechnungsliste für alle Zahlungen Exportieren Expo…" at bounding box center [846, 82] width 1390 height 50
click at [367, 114] on button "Brauch" at bounding box center [342, 120] width 54 height 22
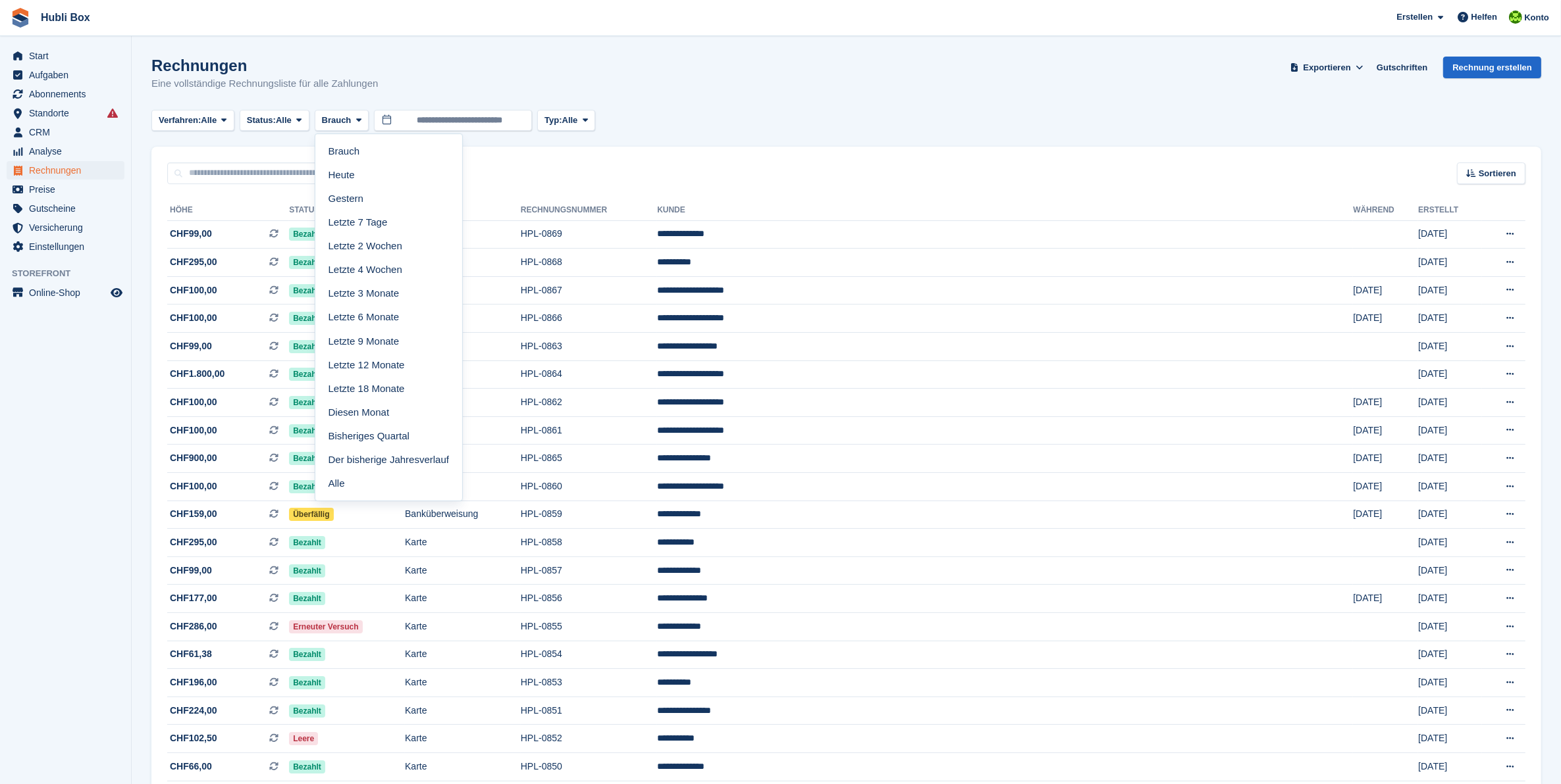
click at [384, 270] on link "Letzte 4 Wochen" at bounding box center [389, 270] width 136 height 24
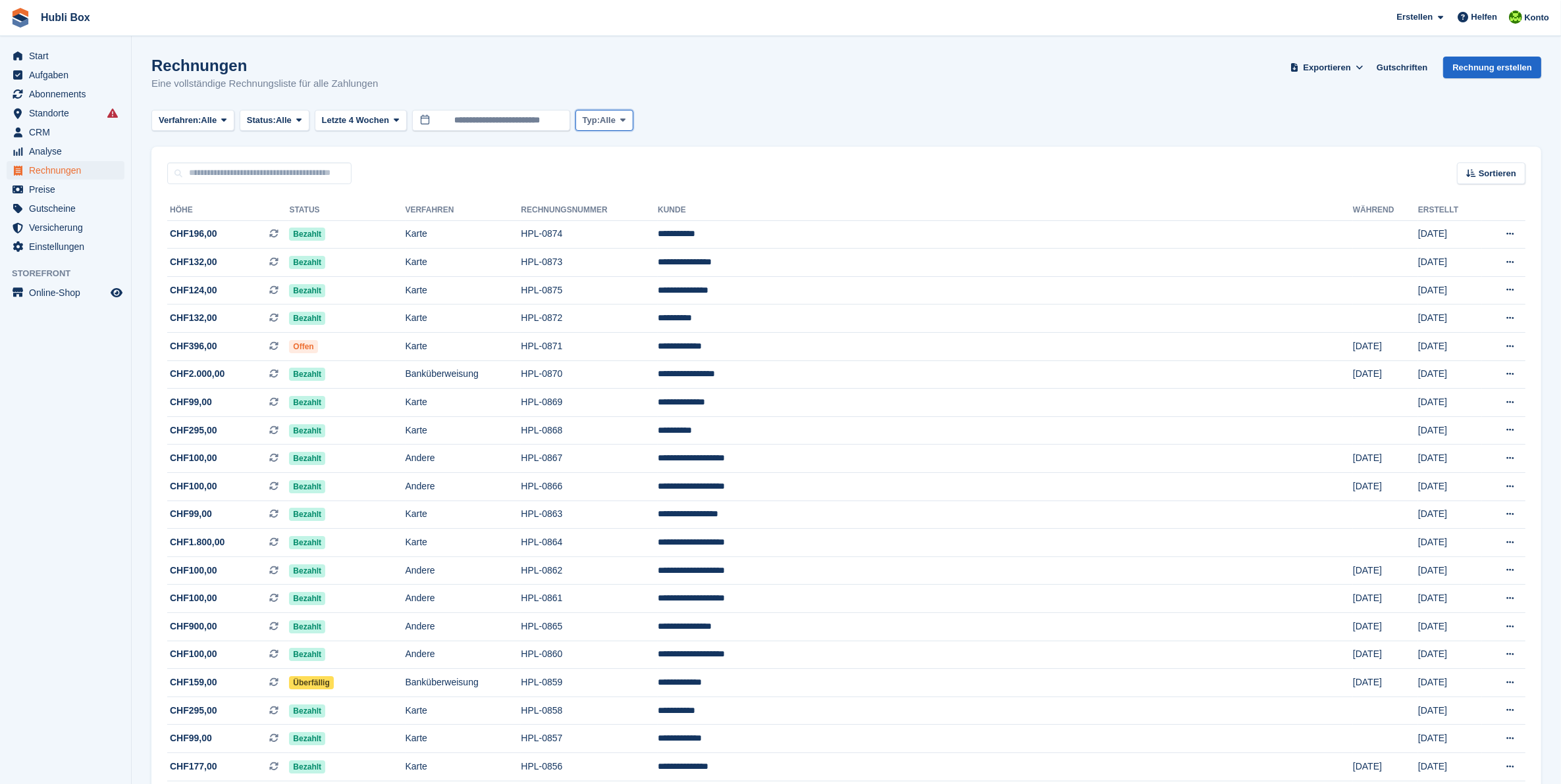
click at [599, 116] on span "Typ:" at bounding box center [591, 120] width 17 height 13
click at [601, 153] on link "Alle" at bounding box center [638, 151] width 114 height 24
click at [302, 116] on icon at bounding box center [299, 119] width 5 height 9
click at [739, 72] on div "Rechnungen Eine vollständige Rechnungsliste für alle Zahlungen Exportieren Expo…" at bounding box center [846, 82] width 1390 height 50
click at [30, 50] on span "Start" at bounding box center [68, 56] width 79 height 19
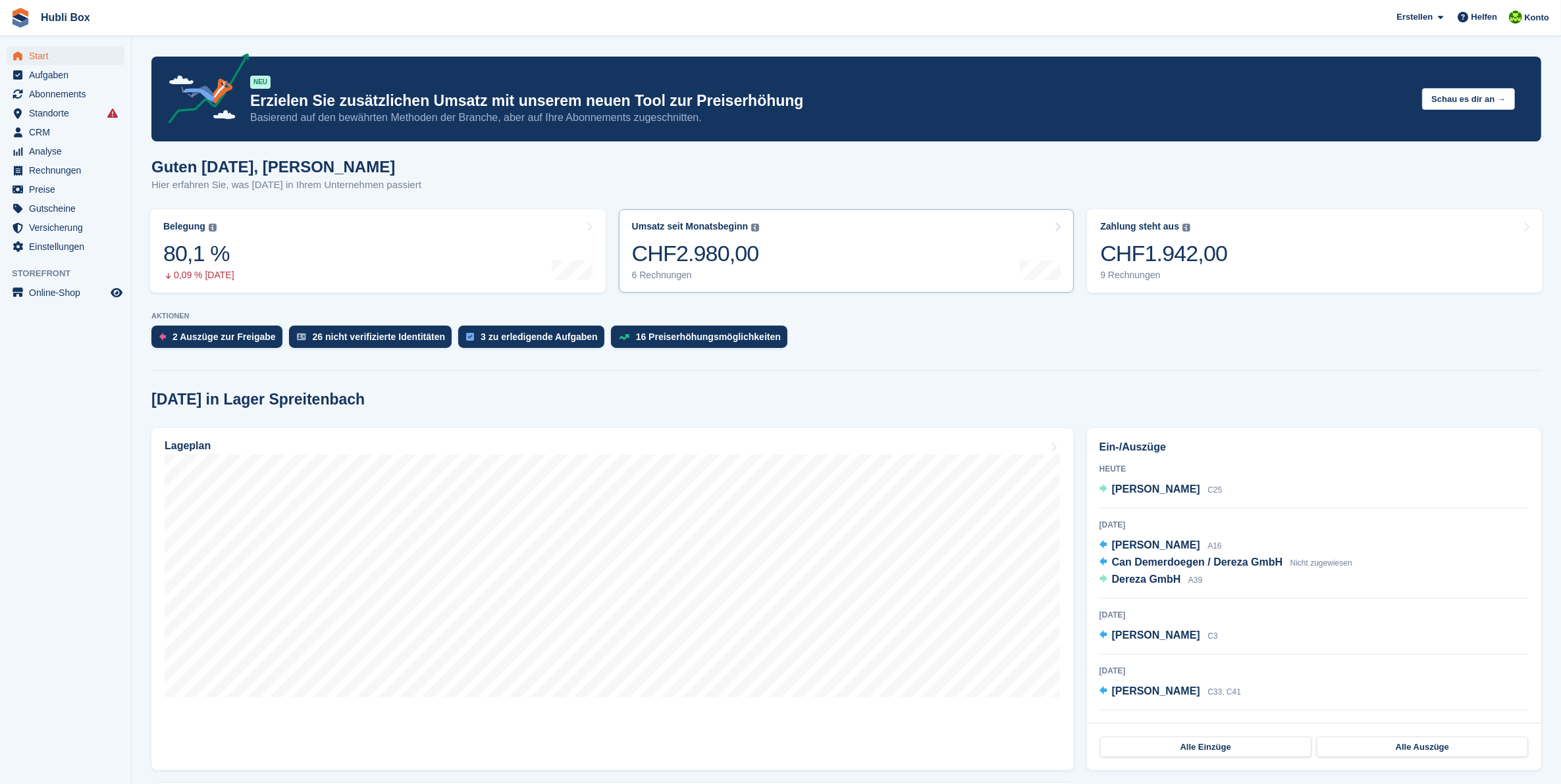
click at [747, 257] on div "CHF2.980,00" at bounding box center [695, 254] width 128 height 27
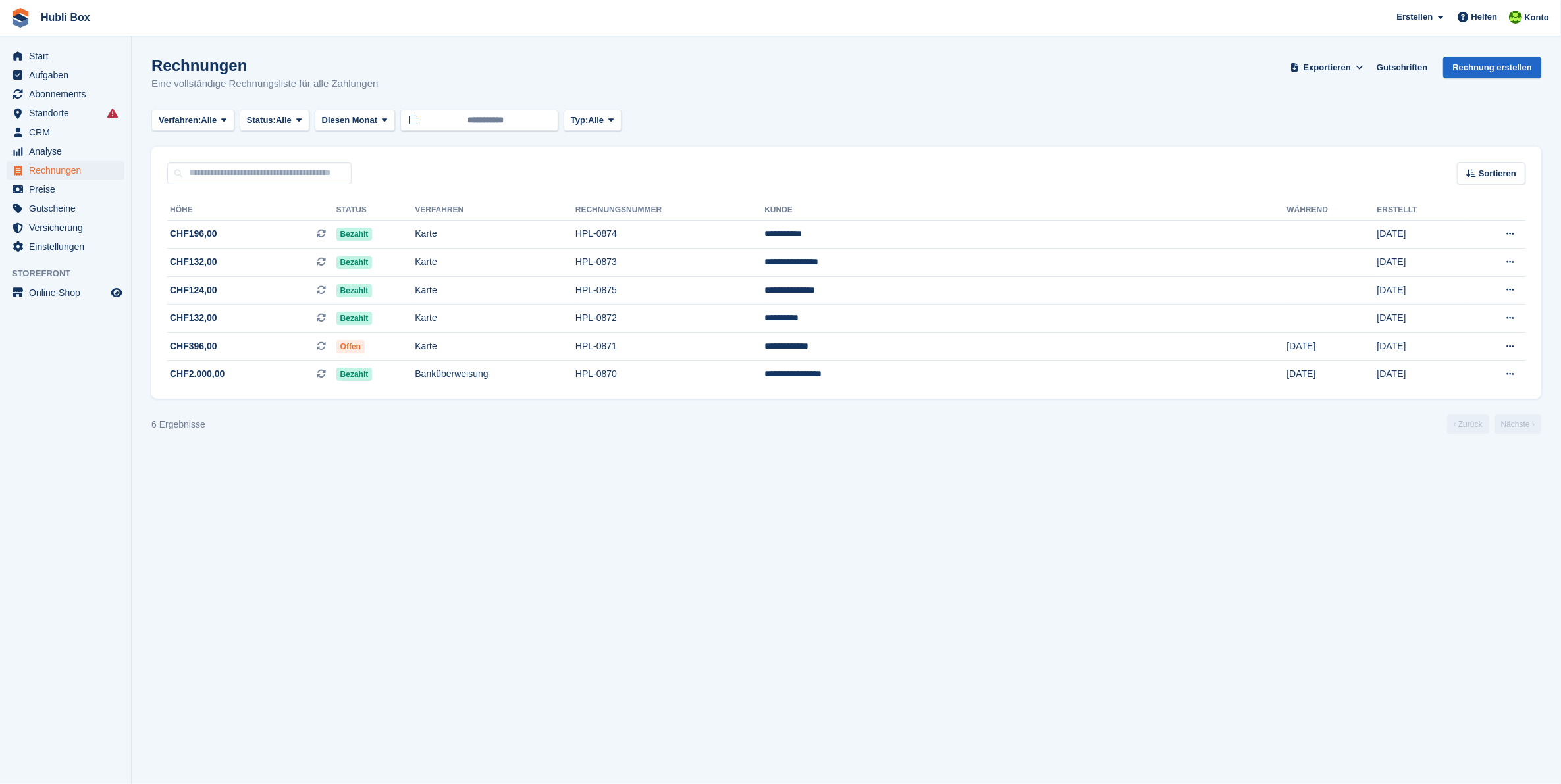
click at [1490, 160] on div "Sortieren Sort by Erstellungsdatum [GEOGRAPHIC_DATA] (älteste zuerst) Erstellt …" at bounding box center [846, 165] width 1390 height 37
click at [1490, 165] on div "Sortieren" at bounding box center [1491, 173] width 68 height 22
click at [294, 116] on button "Status: Alle" at bounding box center [274, 120] width 70 height 22
click at [211, 110] on button "Verfahren: Alle" at bounding box center [193, 120] width 83 height 22
drag, startPoint x: 1105, startPoint y: 35, endPoint x: 1090, endPoint y: 39, distance: 15.5
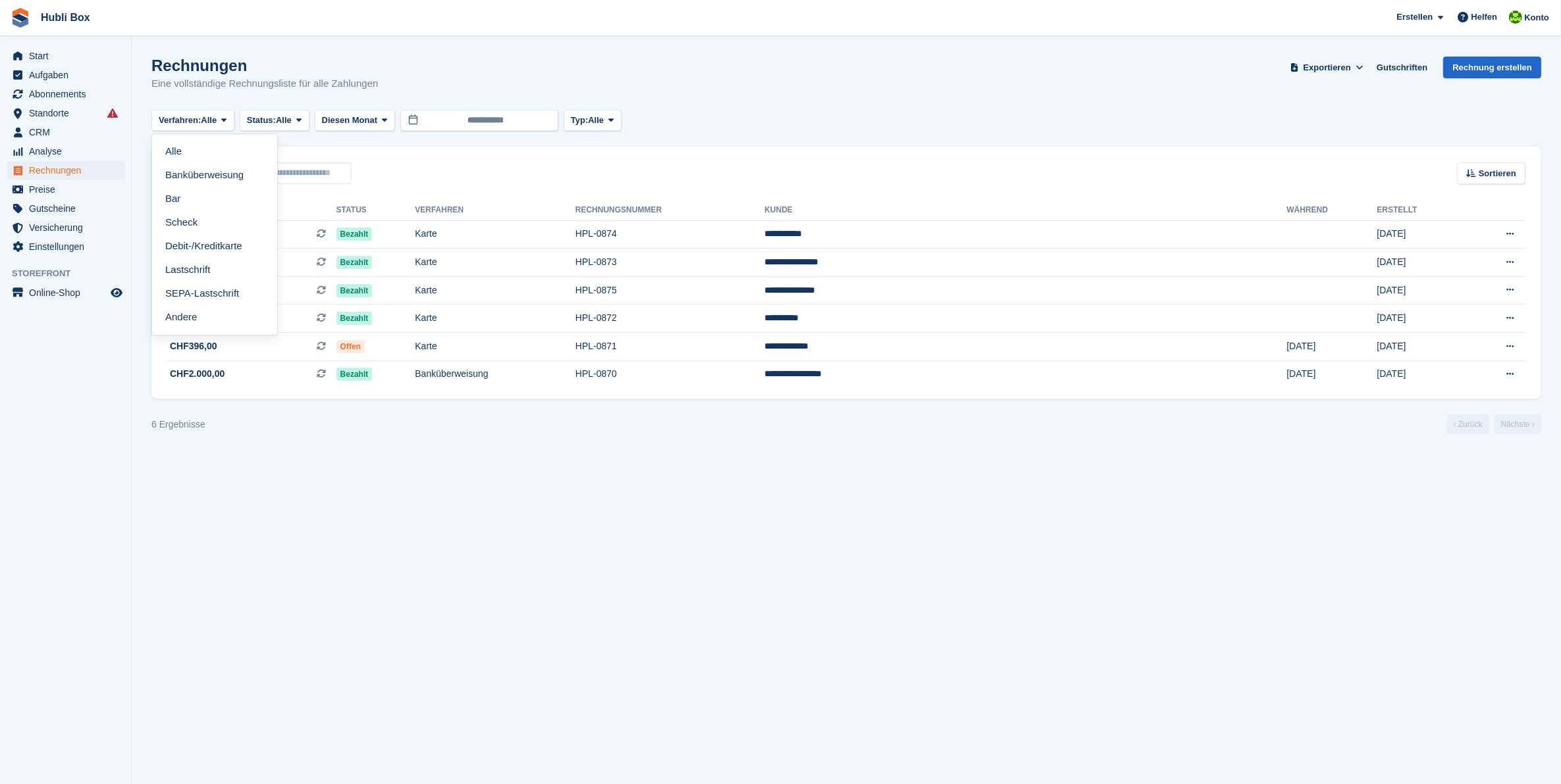
click at [1100, 37] on div "Hubli Box Erstellen Abonnement Rechnung Kontakt Deal Rabatt Seite Helfen Chat-S…" at bounding box center [780, 392] width 1561 height 784
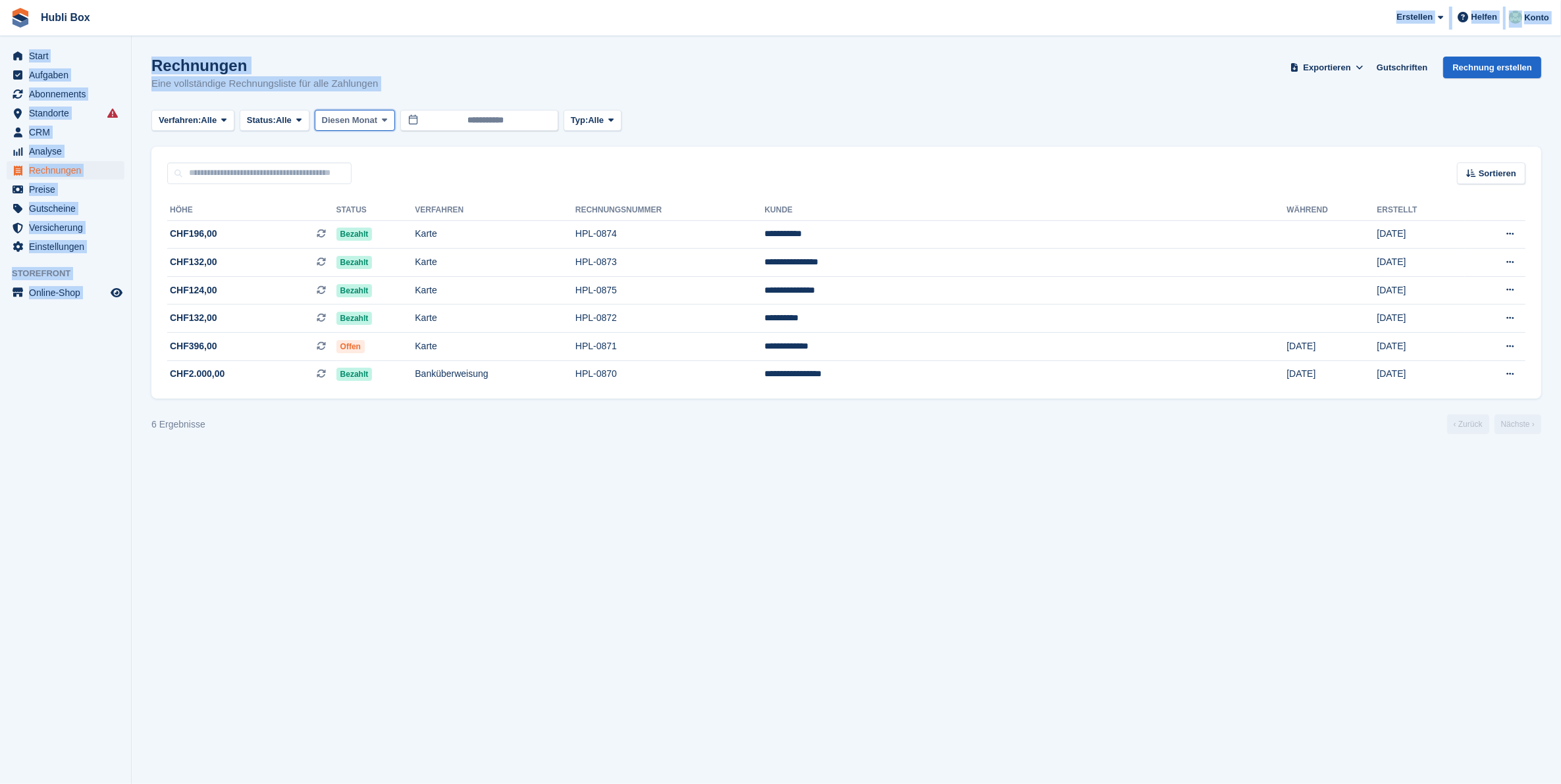
click at [387, 116] on icon at bounding box center [385, 119] width 5 height 9
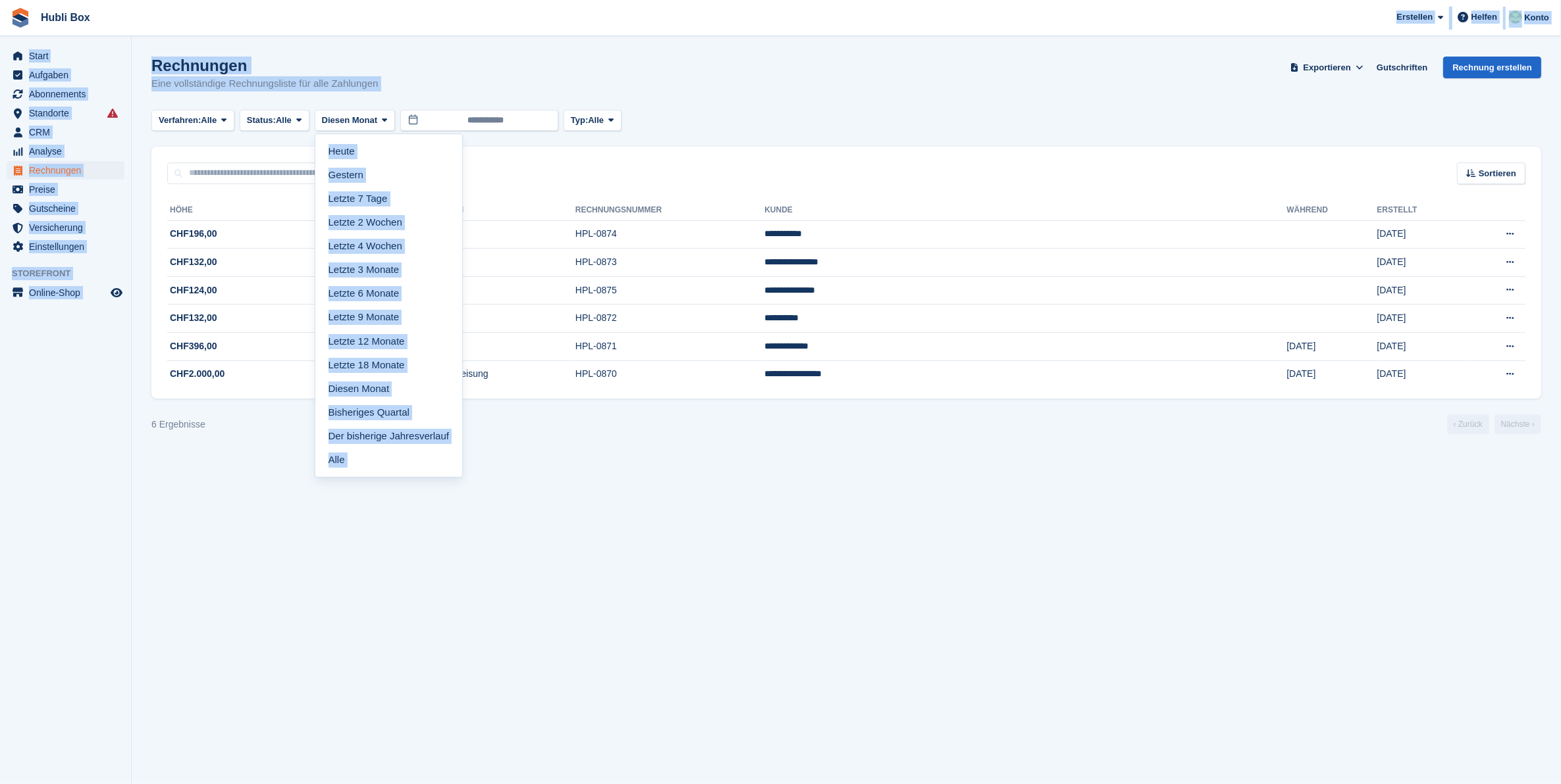
drag, startPoint x: 1093, startPoint y: 101, endPoint x: 935, endPoint y: 118, distance: 158.9
click at [1091, 102] on div "Rechnungen Eine vollständige Rechnungsliste für alle Zahlungen Exportieren Expo…" at bounding box center [846, 82] width 1390 height 50
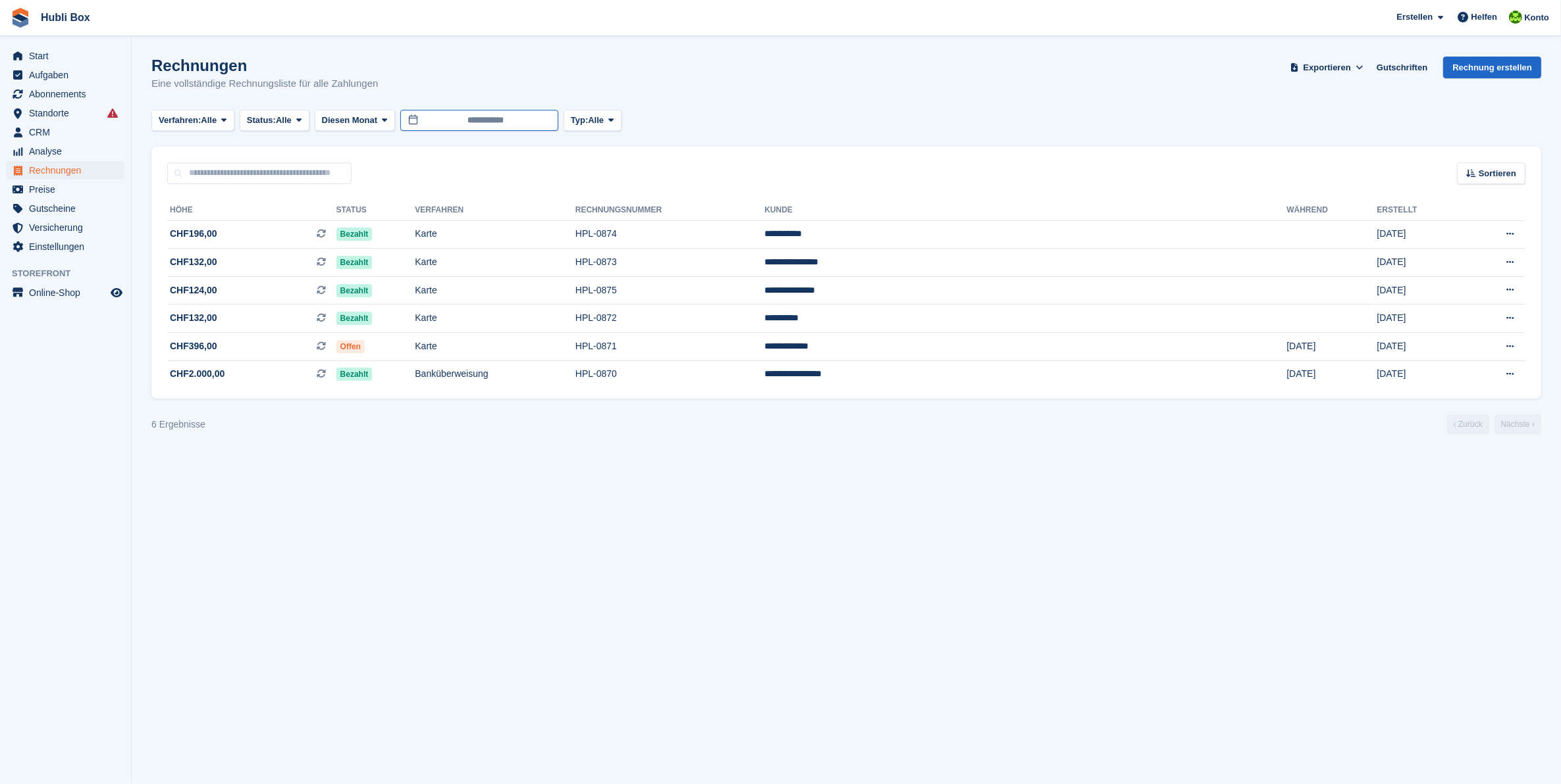
click at [541, 121] on input "**********" at bounding box center [480, 120] width 158 height 22
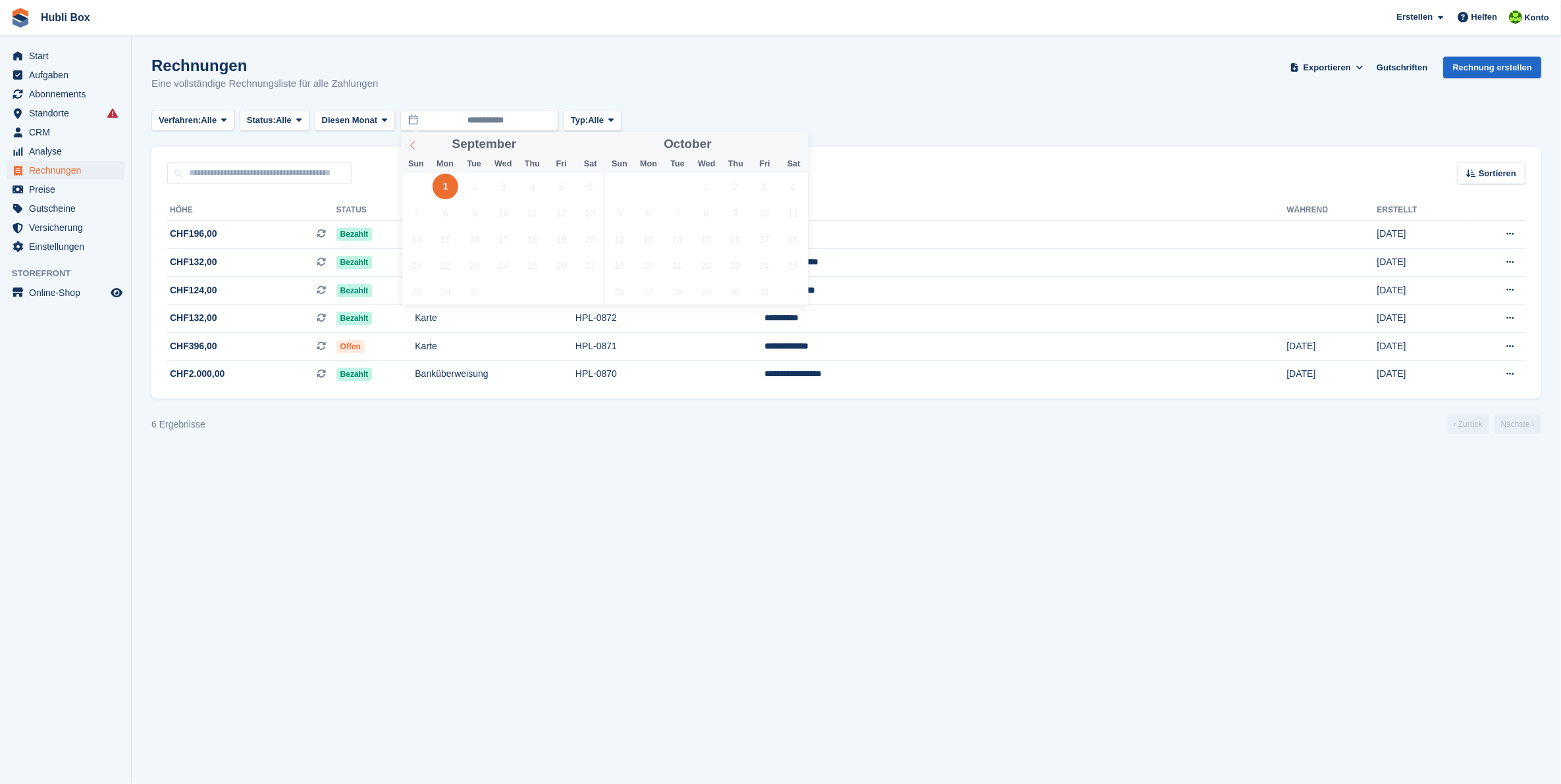
click at [413, 145] on icon at bounding box center [413, 145] width 9 height 9
click at [564, 186] on span "1" at bounding box center [561, 187] width 26 height 26
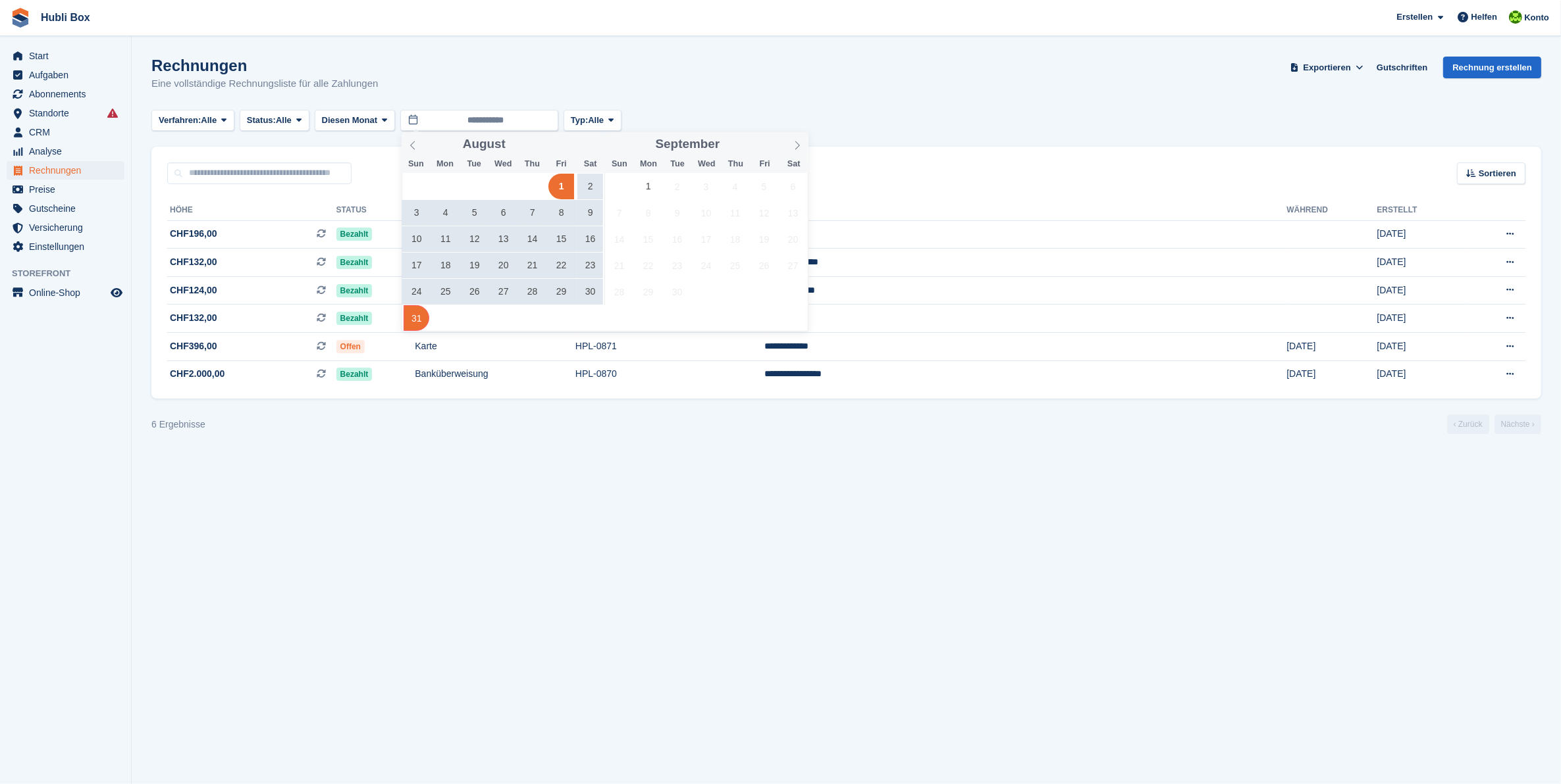
click at [413, 317] on span "31" at bounding box center [416, 318] width 26 height 26
type input "**********"
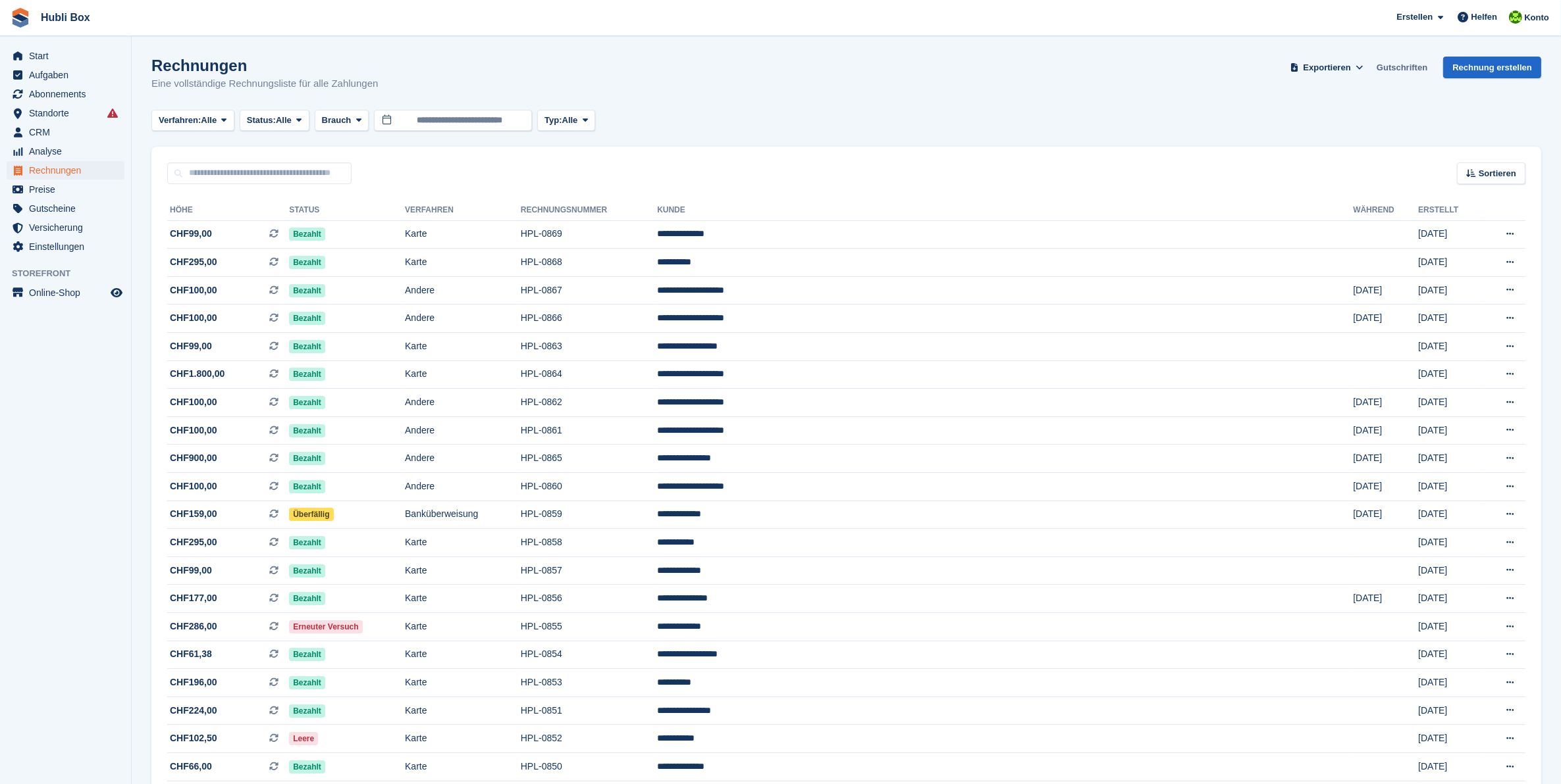
click at [1407, 69] on link "Gutschriften" at bounding box center [1402, 67] width 61 height 22
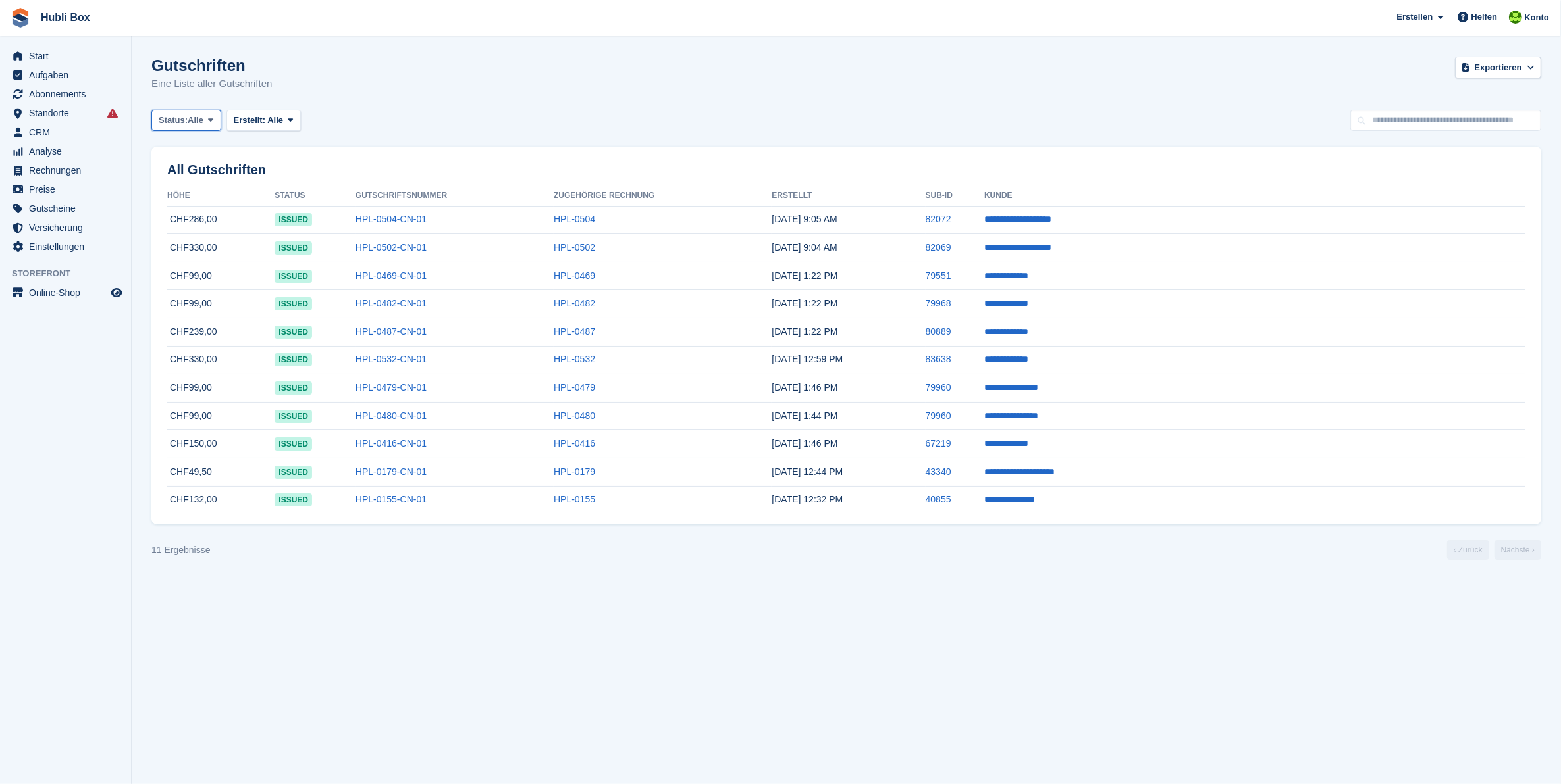
click at [199, 125] on span "Alle" at bounding box center [195, 120] width 16 height 13
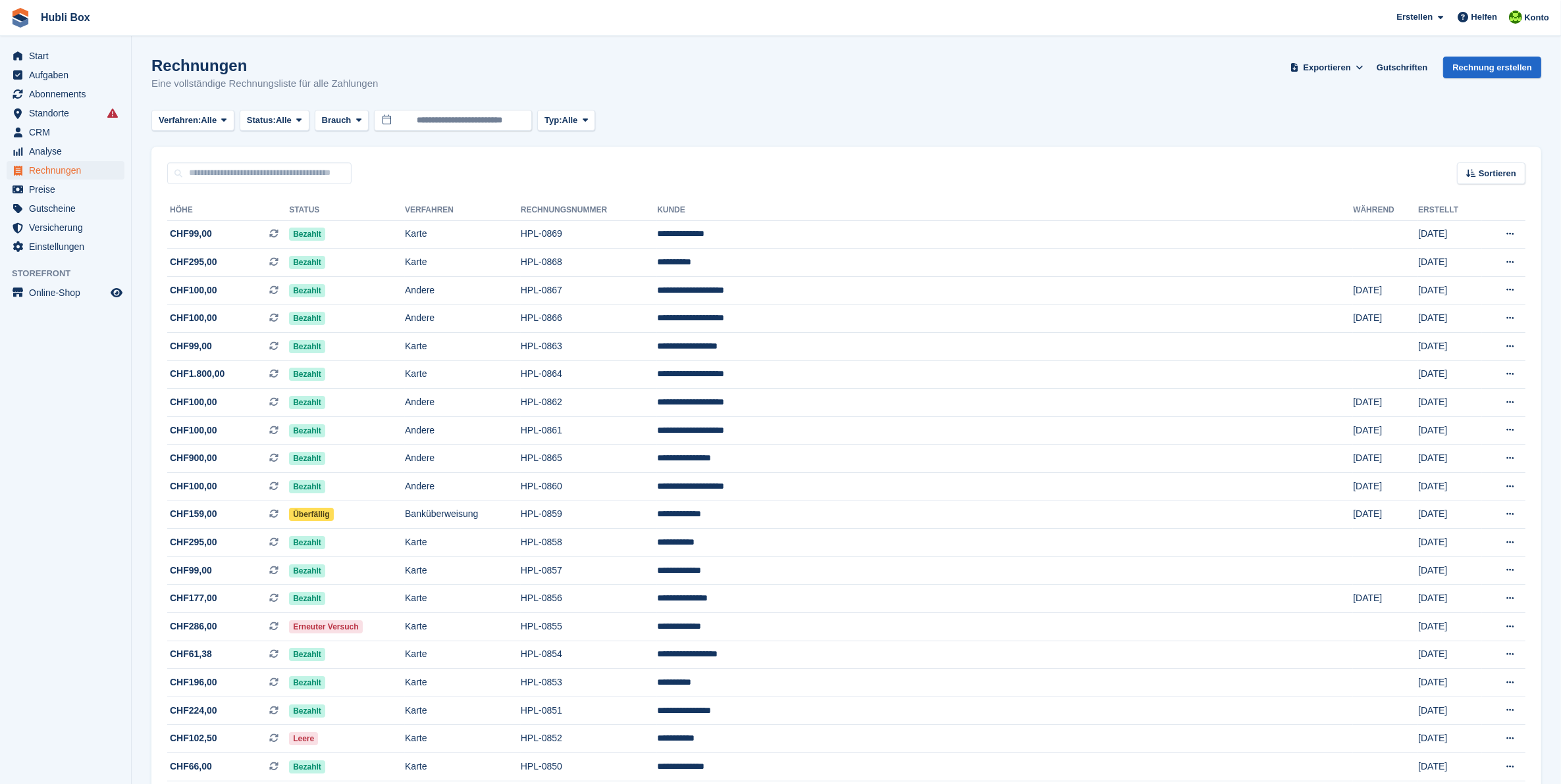
click at [585, 104] on div "Rechnungen Eine vollständige Rechnungsliste für alle Zahlungen Exportieren Expo…" at bounding box center [846, 82] width 1390 height 50
click at [343, 117] on span "Brauch" at bounding box center [337, 120] width 30 height 13
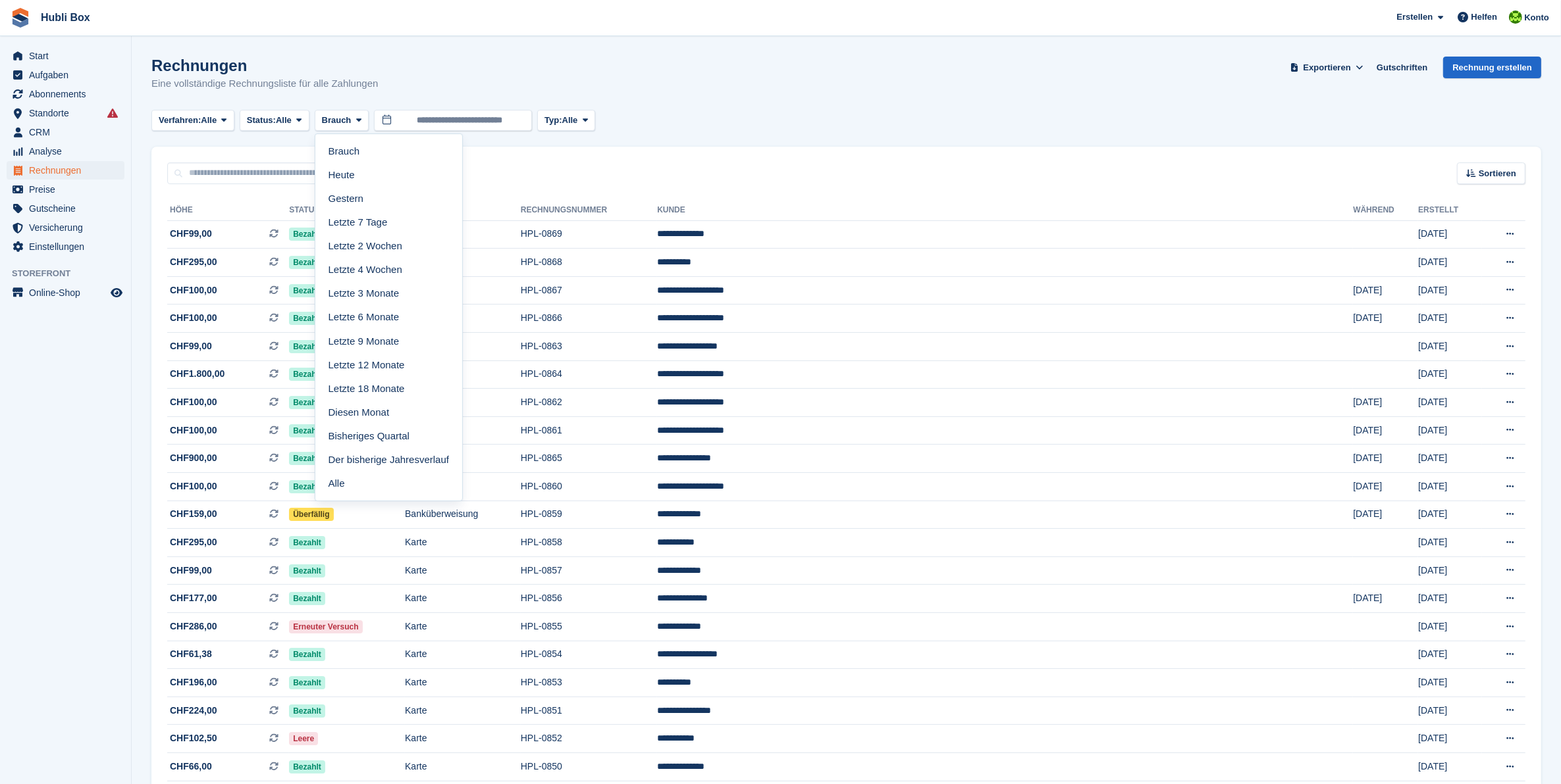
click at [637, 73] on div "Rechnungen Eine vollständige Rechnungsliste für alle Zahlungen Exportieren Expo…" at bounding box center [846, 82] width 1390 height 50
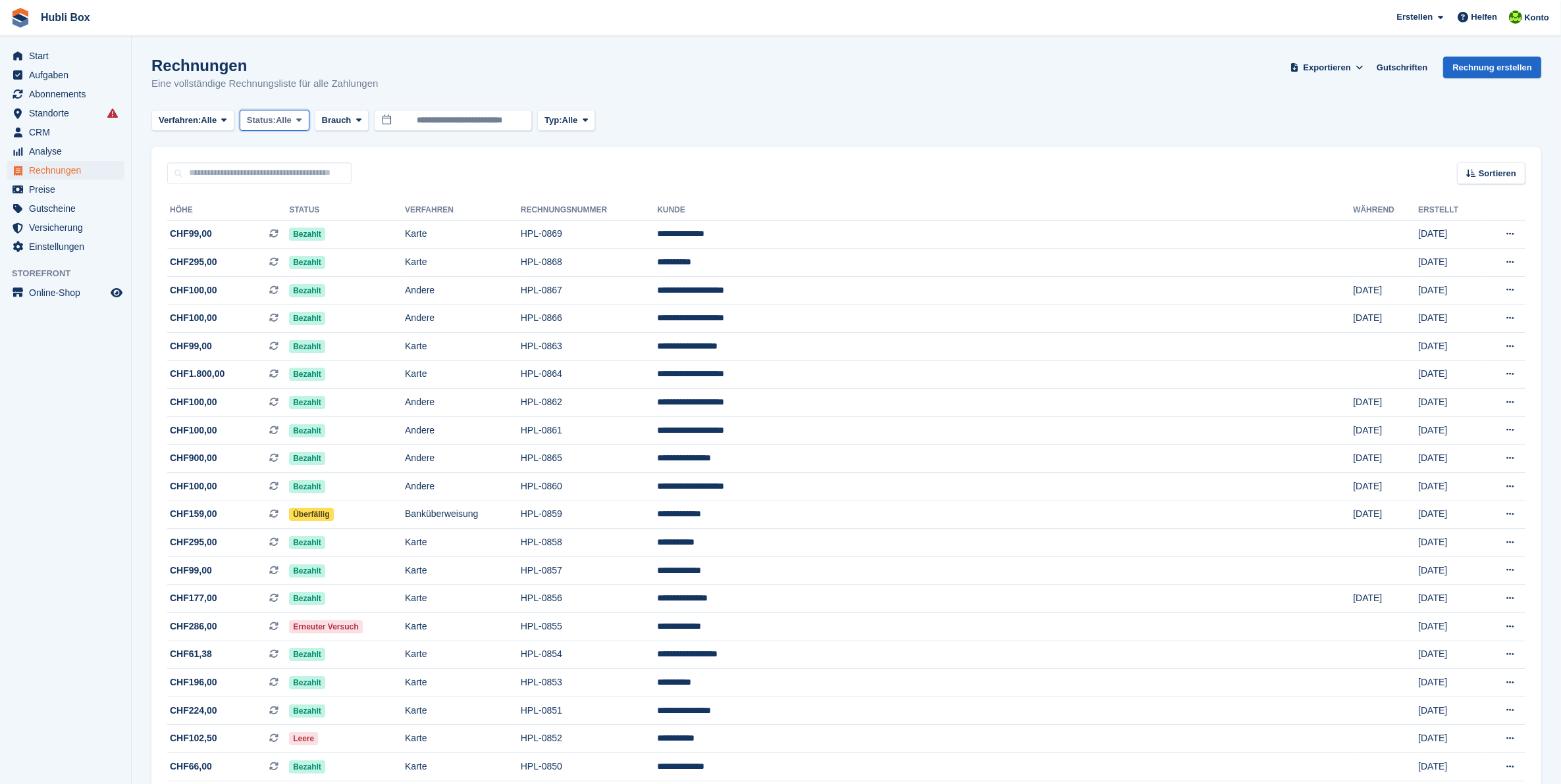
click at [298, 115] on span at bounding box center [299, 120] width 11 height 11
click at [365, 57] on h1 "Rechnungen" at bounding box center [264, 65] width 227 height 18
click at [217, 119] on span "Alle" at bounding box center [209, 120] width 16 height 13
click at [777, 80] on div "Rechnungen Eine vollständige Rechnungsliste für alle Zahlungen Exportieren Expo…" at bounding box center [846, 82] width 1390 height 50
click at [1345, 64] on span "Exportieren" at bounding box center [1327, 68] width 47 height 13
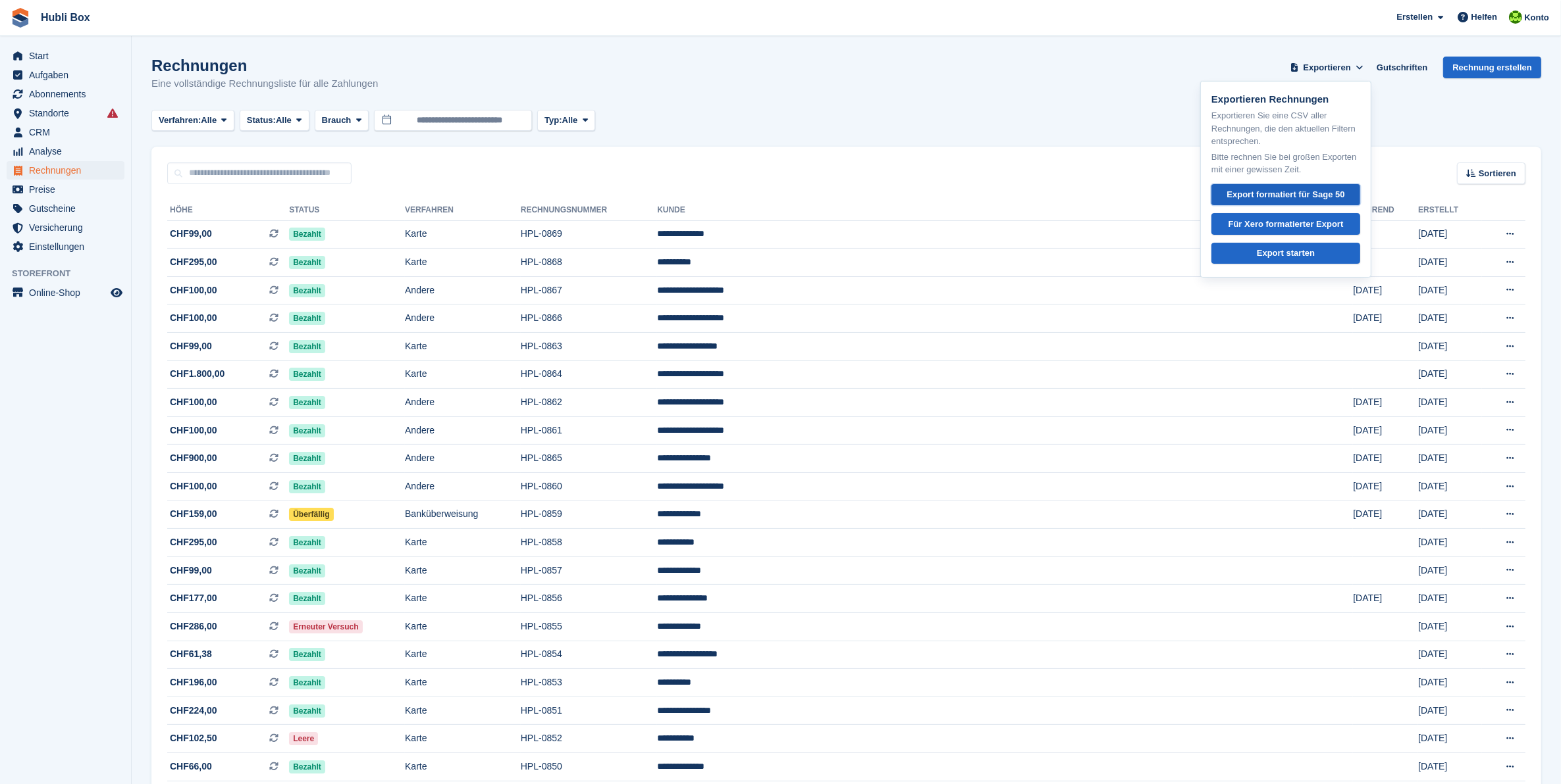
click at [1311, 189] on div "Export formatiert für Sage 50" at bounding box center [1285, 195] width 118 height 13
click at [1346, 66] on span "Exportieren" at bounding box center [1327, 68] width 47 height 13
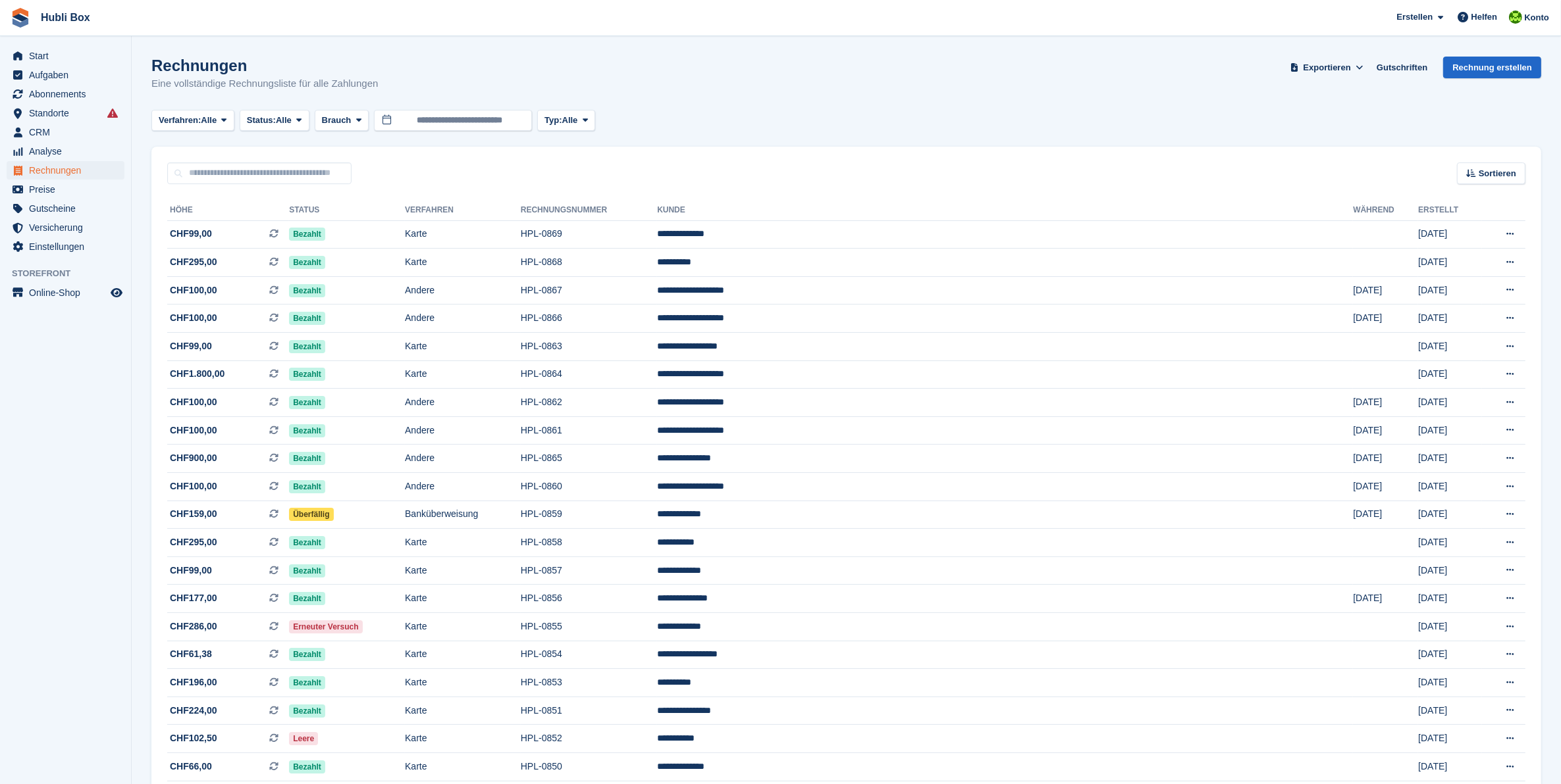
click at [1371, 68] on div "Exportieren" at bounding box center [1329, 67] width 84 height 22
click at [1362, 66] on icon at bounding box center [1358, 67] width 7 height 9
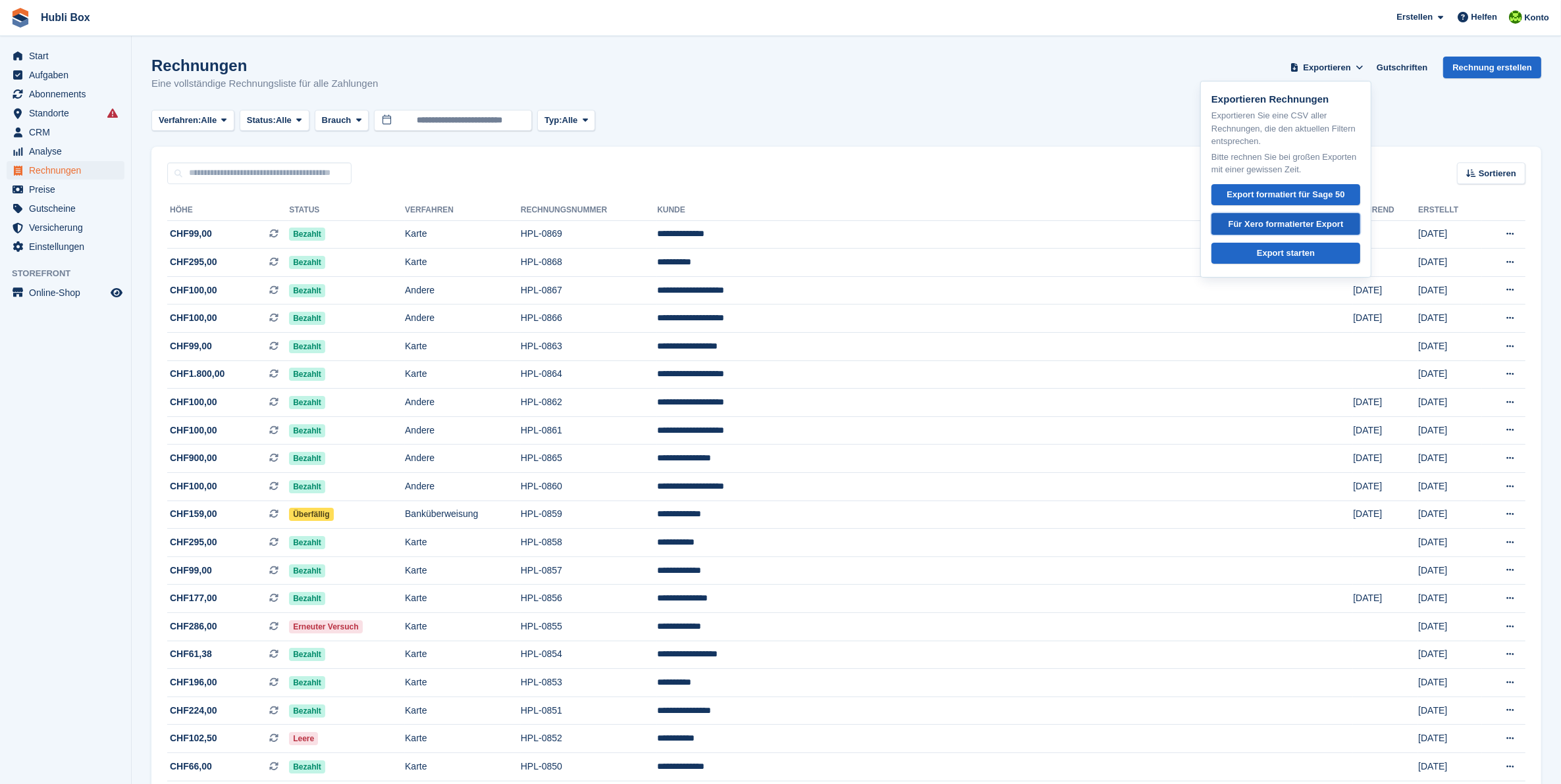
click at [1299, 224] on div "Für Xero formatierter Export" at bounding box center [1285, 224] width 115 height 13
click at [37, 77] on span "Aufgaben" at bounding box center [68, 75] width 79 height 19
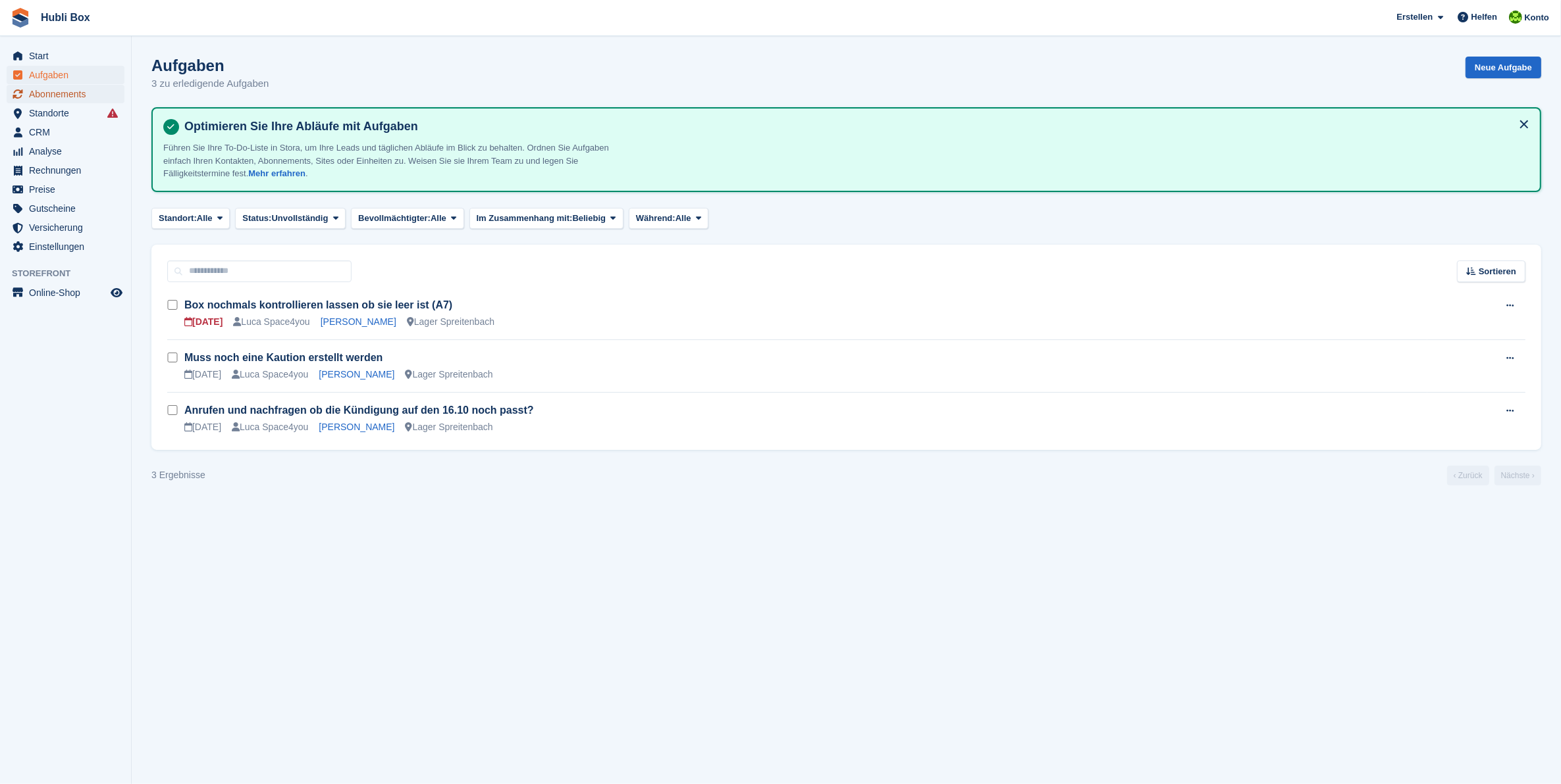
click at [60, 98] on span "Abonnements" at bounding box center [68, 94] width 79 height 19
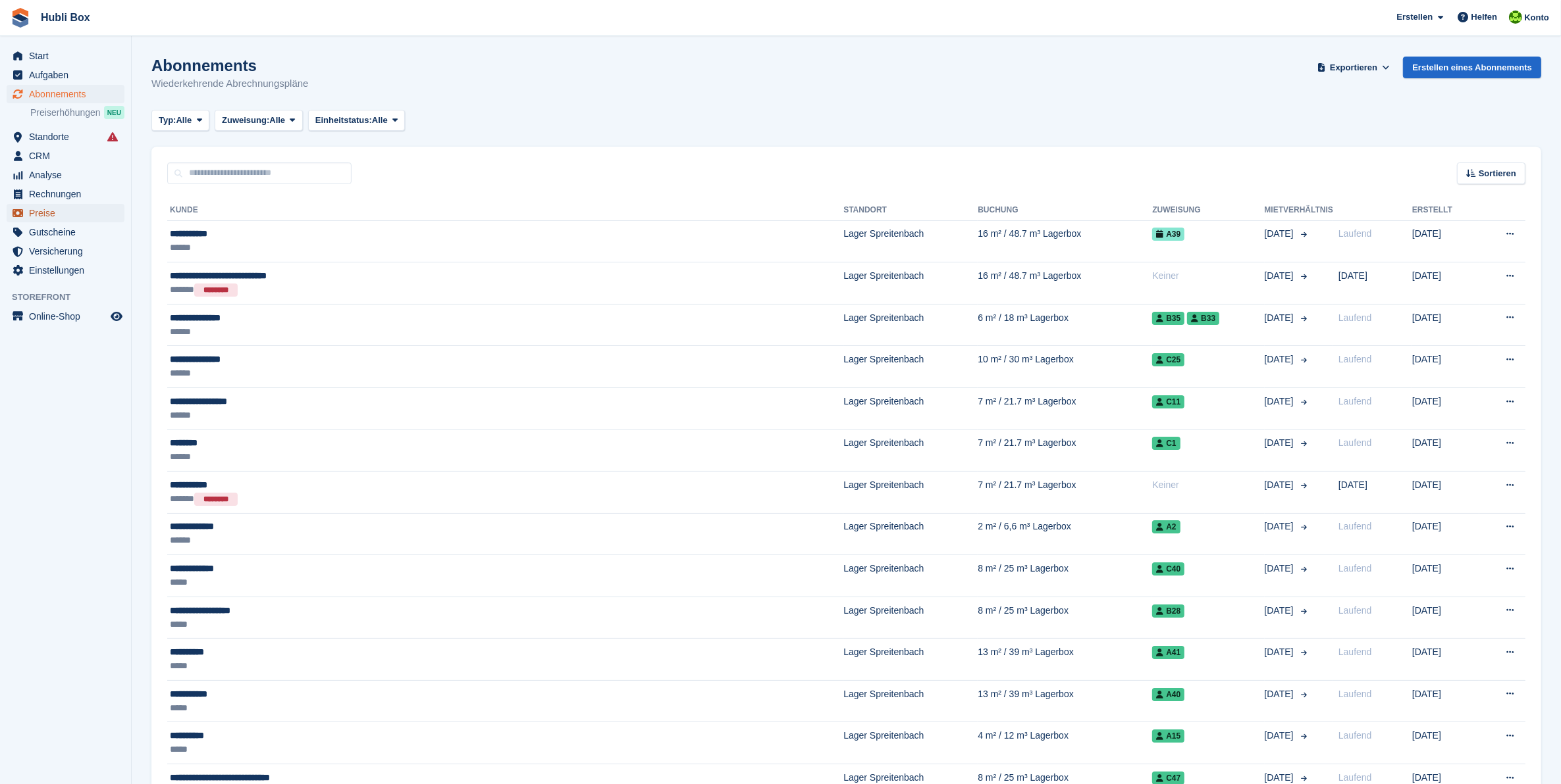
click at [46, 212] on span "Preise" at bounding box center [68, 213] width 79 height 19
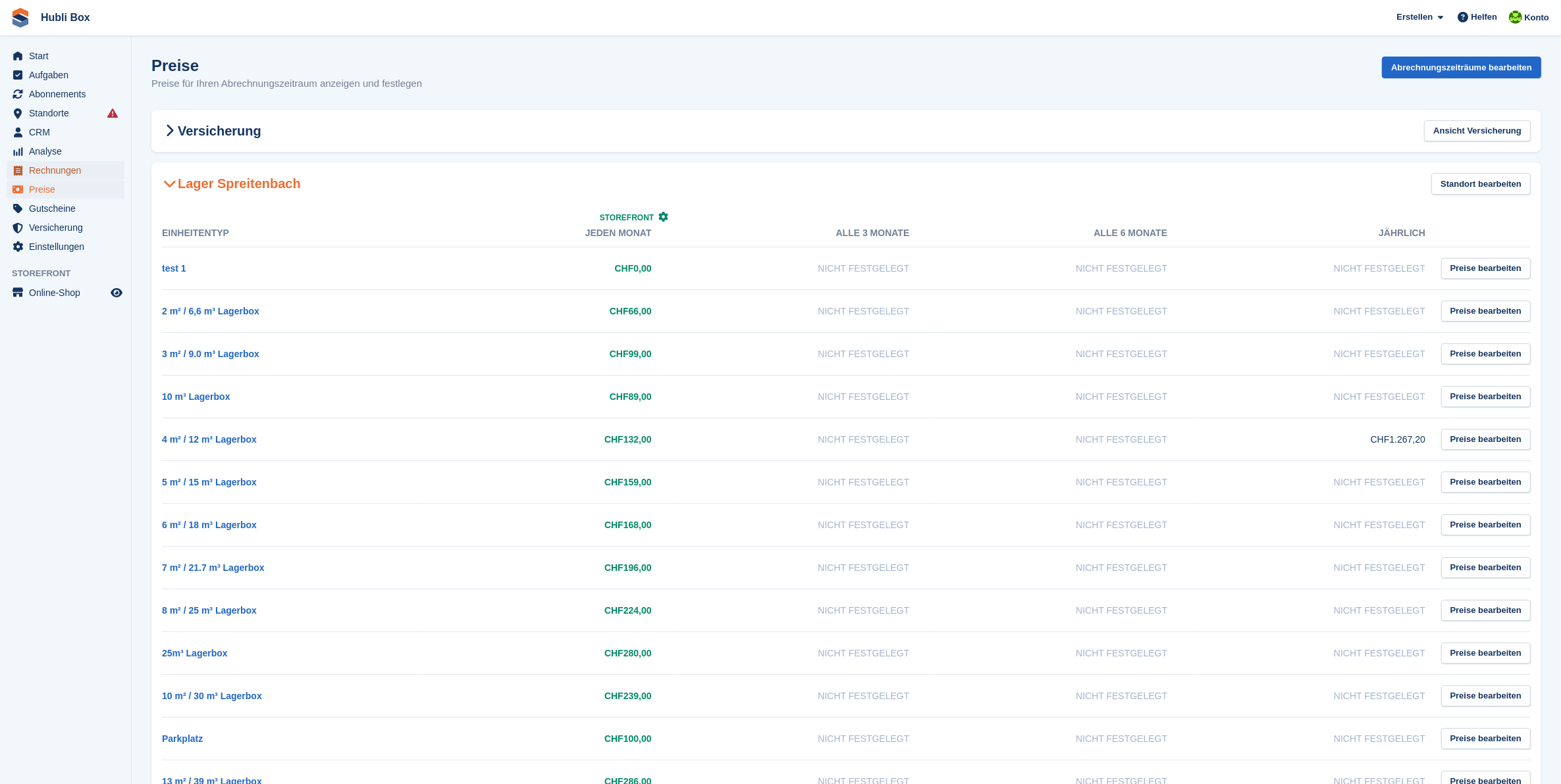
click at [56, 173] on span "Rechnungen" at bounding box center [68, 171] width 79 height 19
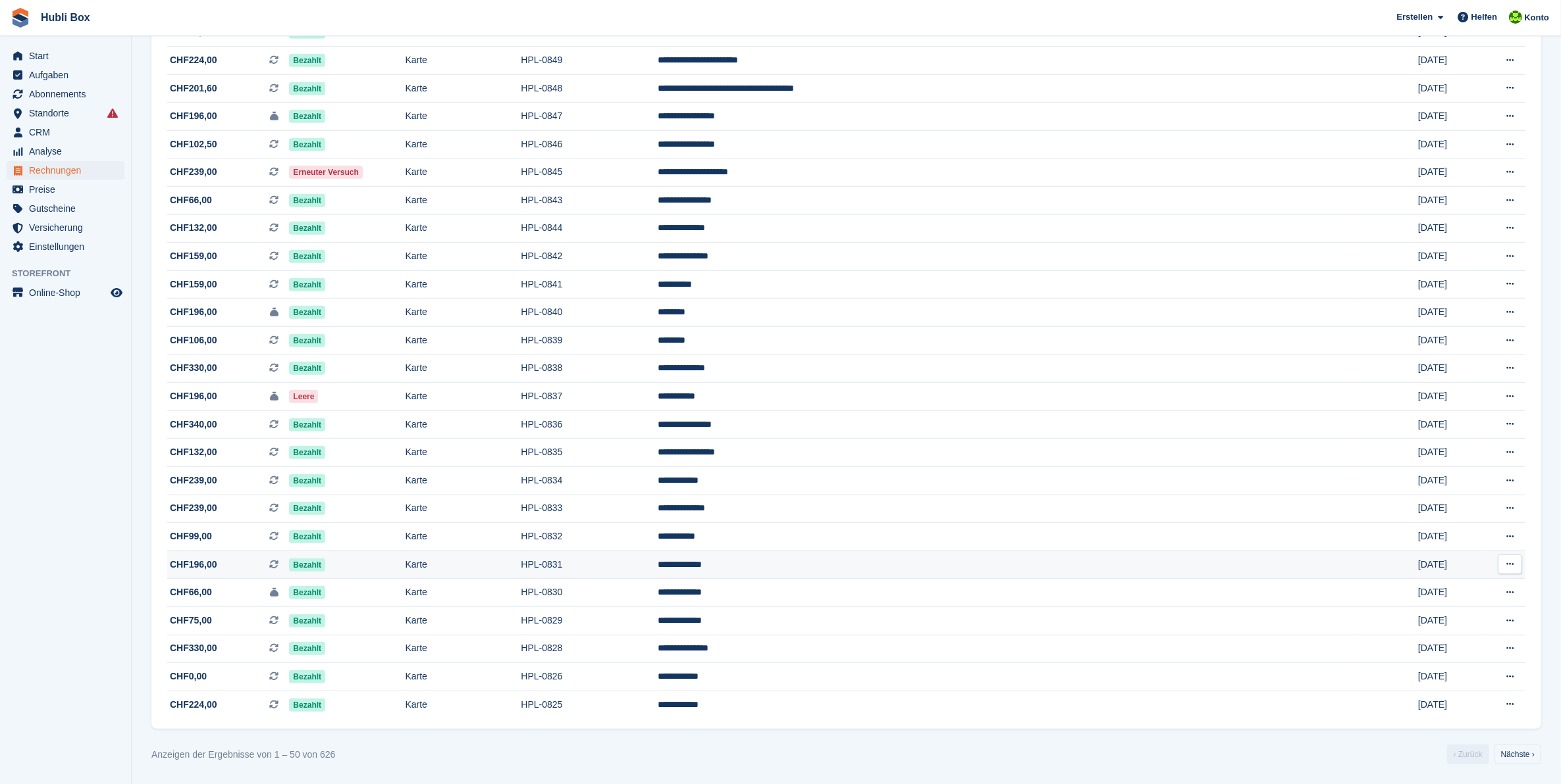
scroll to position [909, 0]
click at [1524, 755] on link "Nächste ›" at bounding box center [1518, 755] width 46 height 20
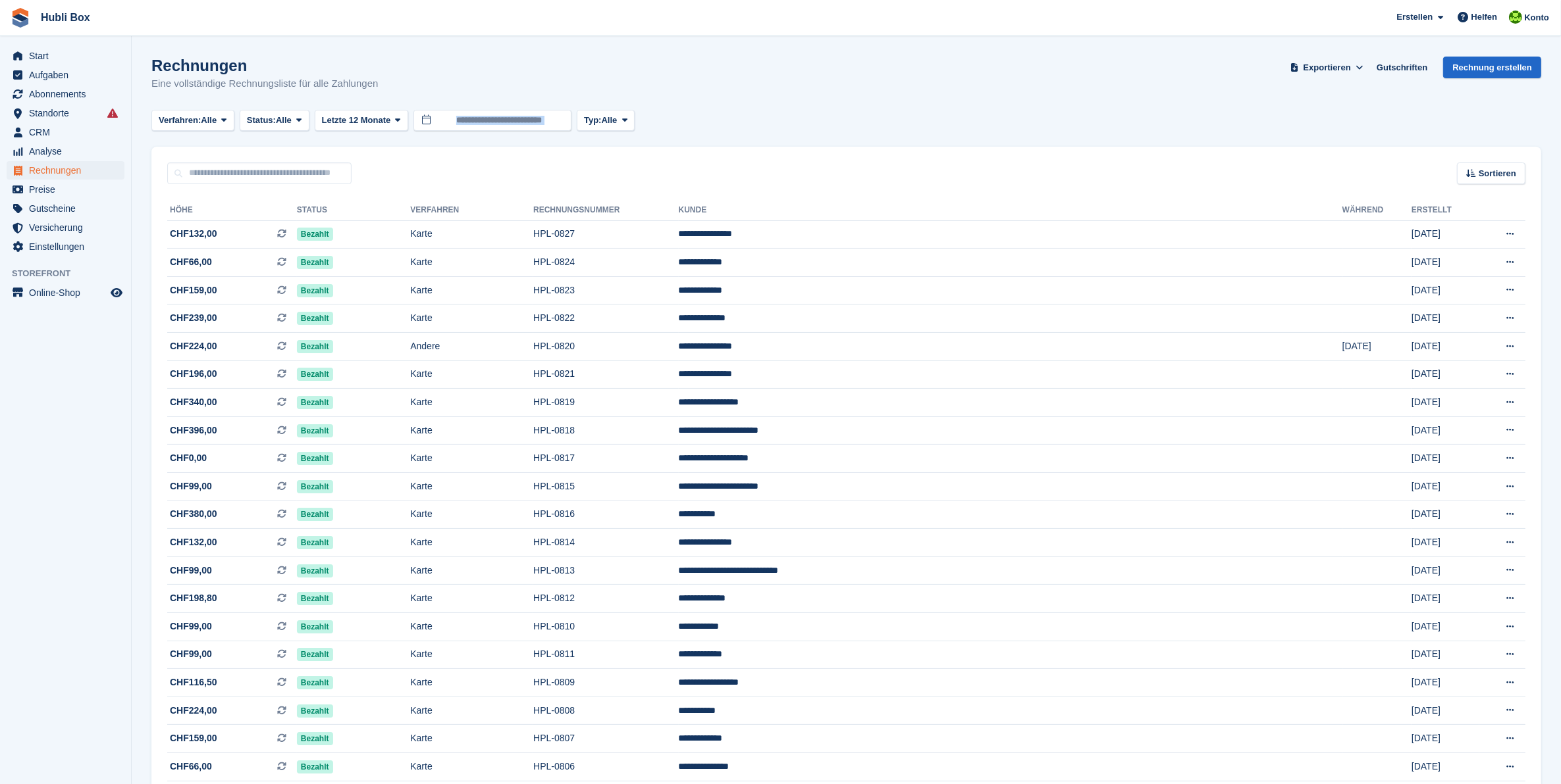
click at [990, 73] on div "Rechnungen Eine vollständige Rechnungsliste für alle Zahlungen Exportieren Expo…" at bounding box center [846, 82] width 1390 height 50
click at [43, 52] on span "Start" at bounding box center [68, 56] width 79 height 19
